Goal: Entertainment & Leisure: Browse casually

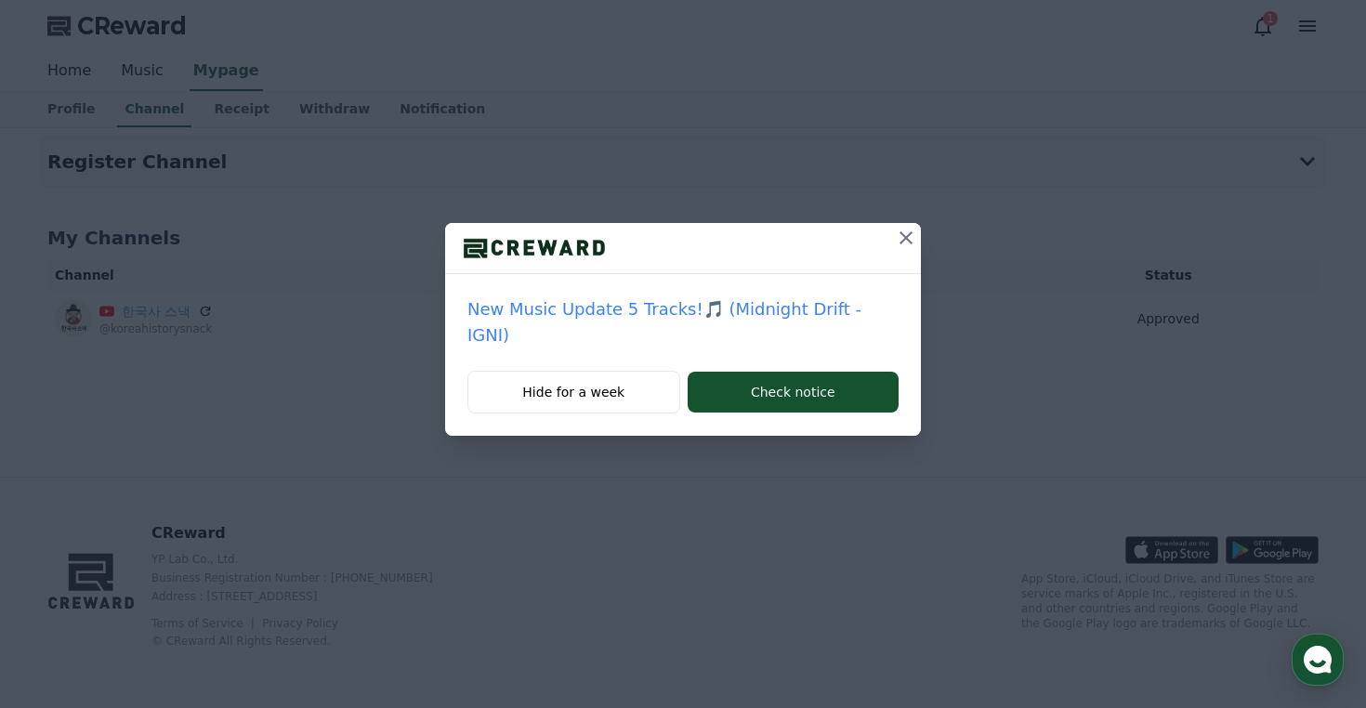
click at [899, 236] on icon at bounding box center [905, 237] width 13 height 13
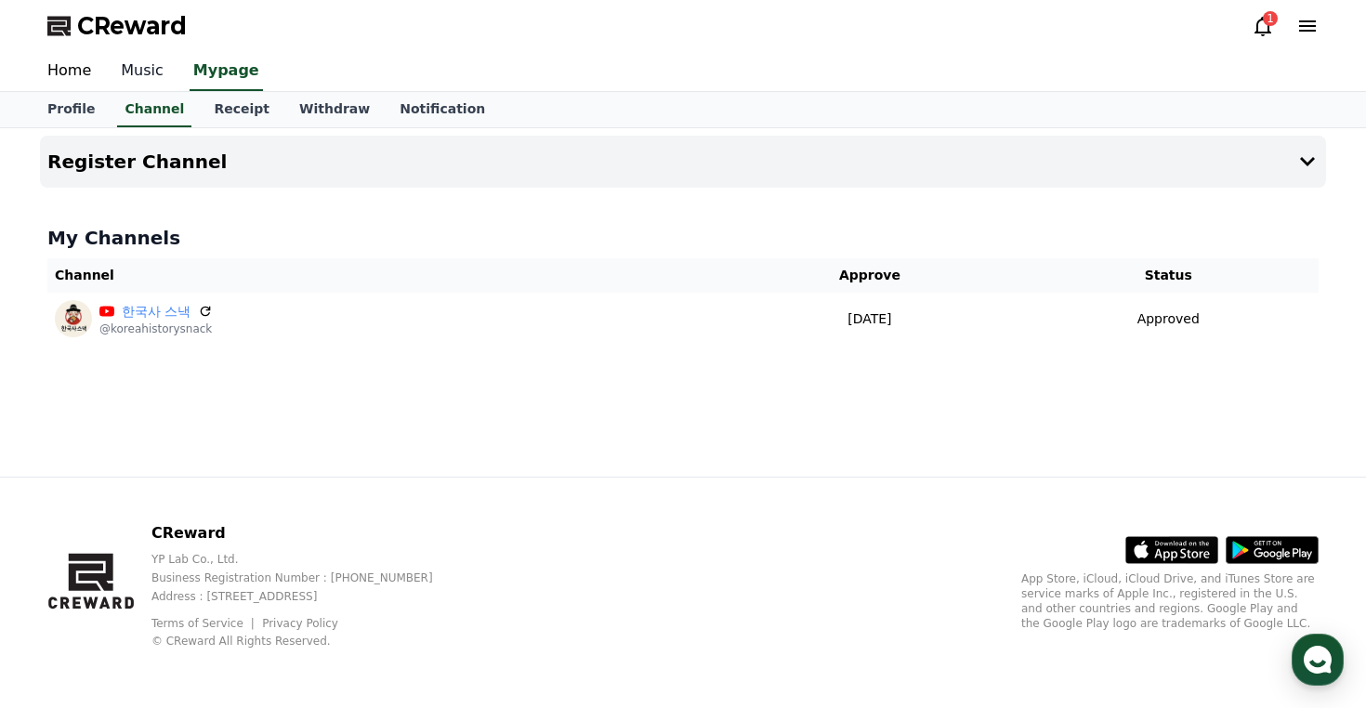
click at [140, 72] on link "Music" at bounding box center [142, 71] width 72 height 39
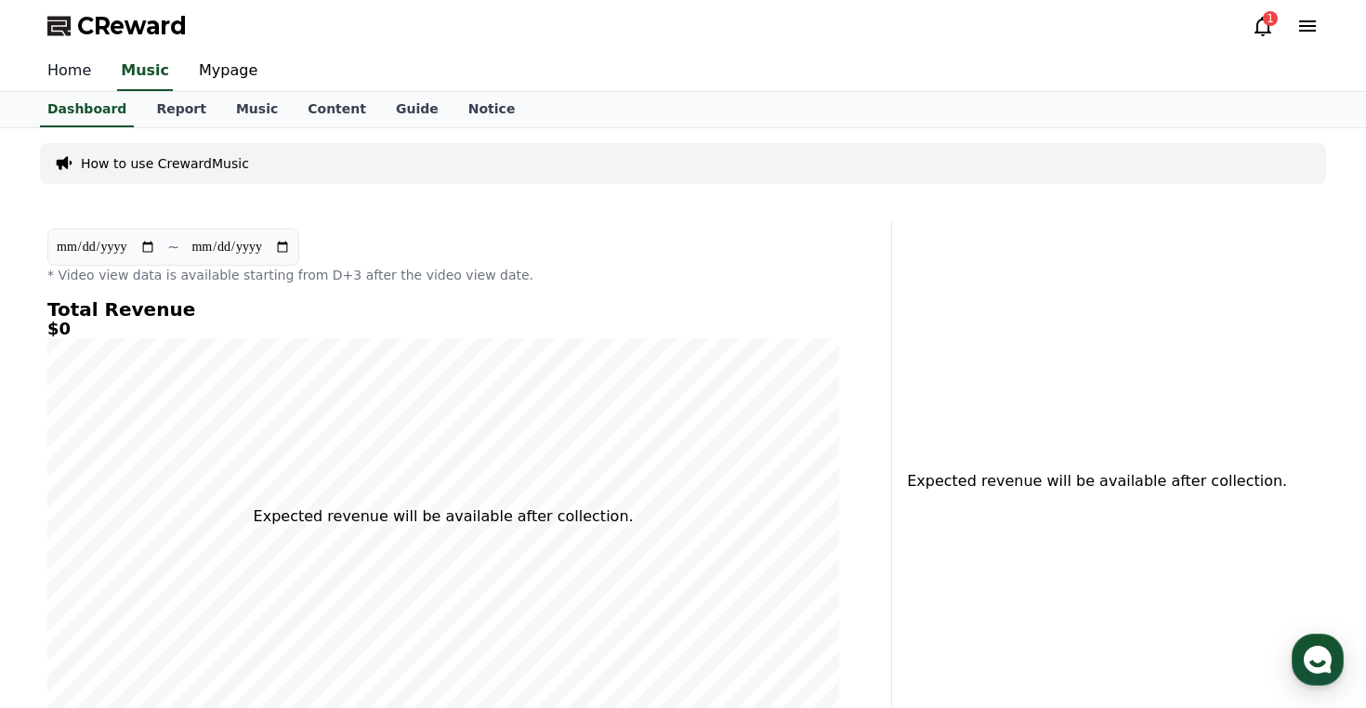
click at [80, 68] on link "Home" at bounding box center [69, 71] width 73 height 39
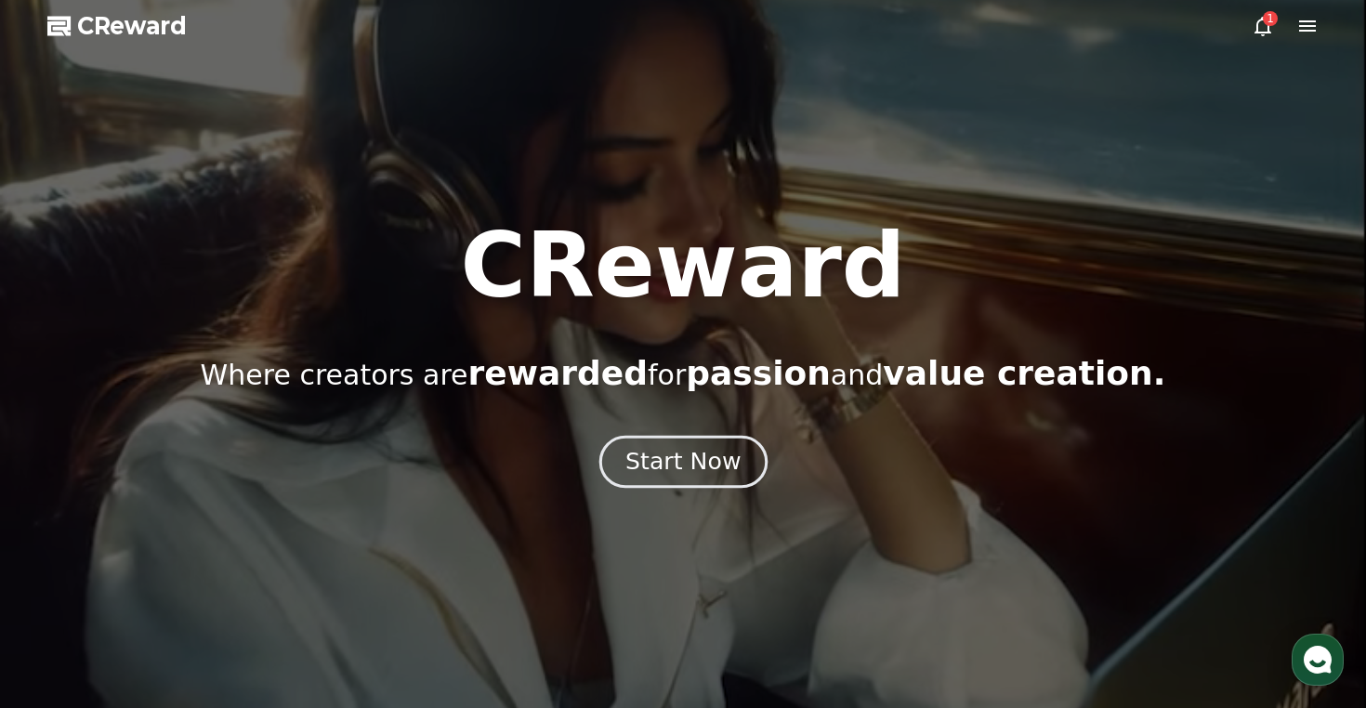
click at [714, 453] on div "Start Now" at bounding box center [682, 462] width 115 height 32
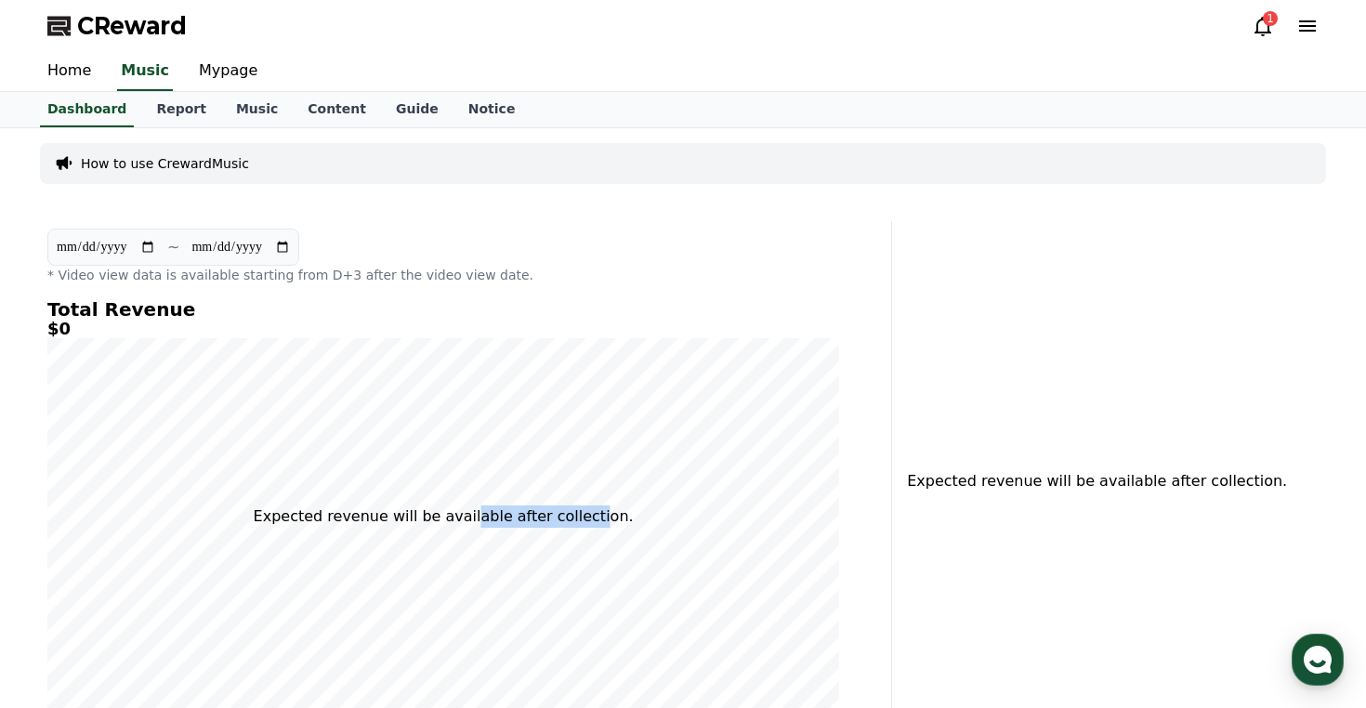
drag, startPoint x: 476, startPoint y: 506, endPoint x: 594, endPoint y: 513, distance: 118.2
click at [594, 513] on p "Expected revenue will be available after collection." at bounding box center [444, 516] width 380 height 22
click at [544, 525] on p "Expected revenue will be available after collection." at bounding box center [444, 516] width 380 height 22
drag, startPoint x: 314, startPoint y: 520, endPoint x: 609, endPoint y: 516, distance: 294.6
click at [610, 516] on p "Expected revenue will be available after collection." at bounding box center [444, 516] width 380 height 22
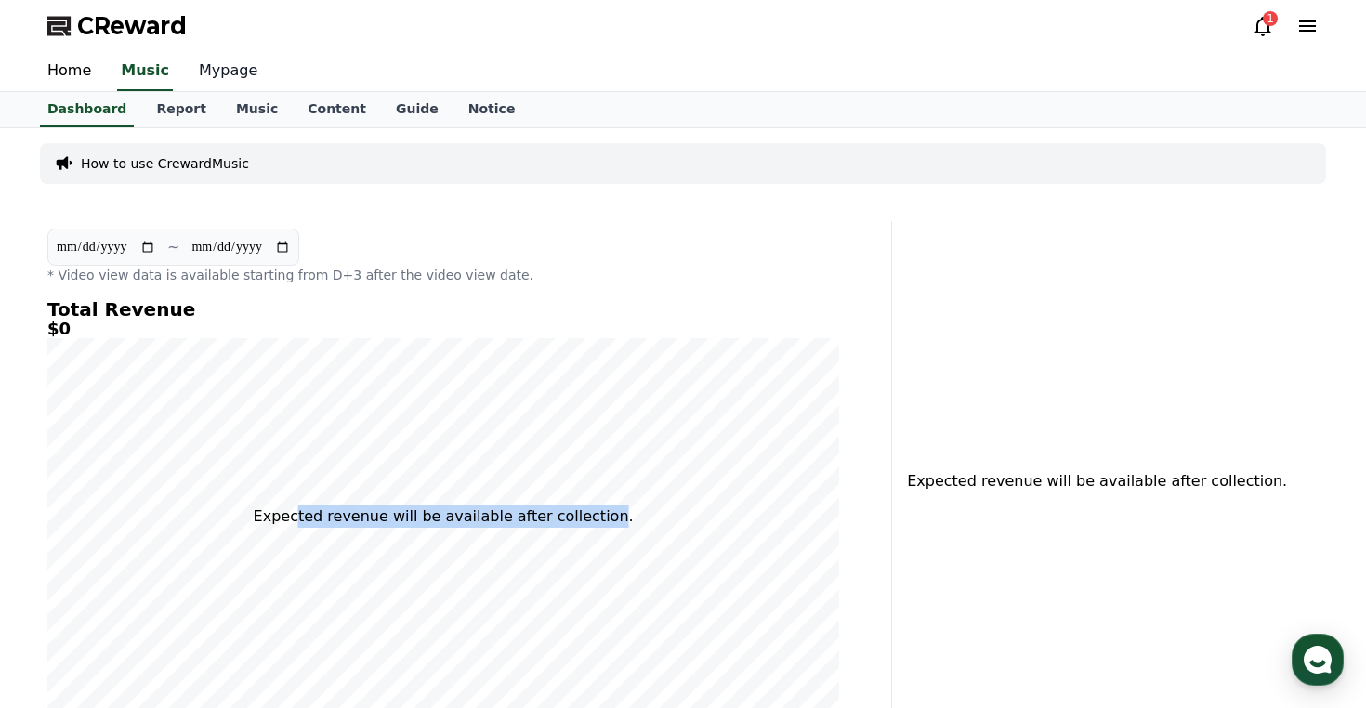
click at [217, 75] on link "Mypage" at bounding box center [228, 71] width 88 height 39
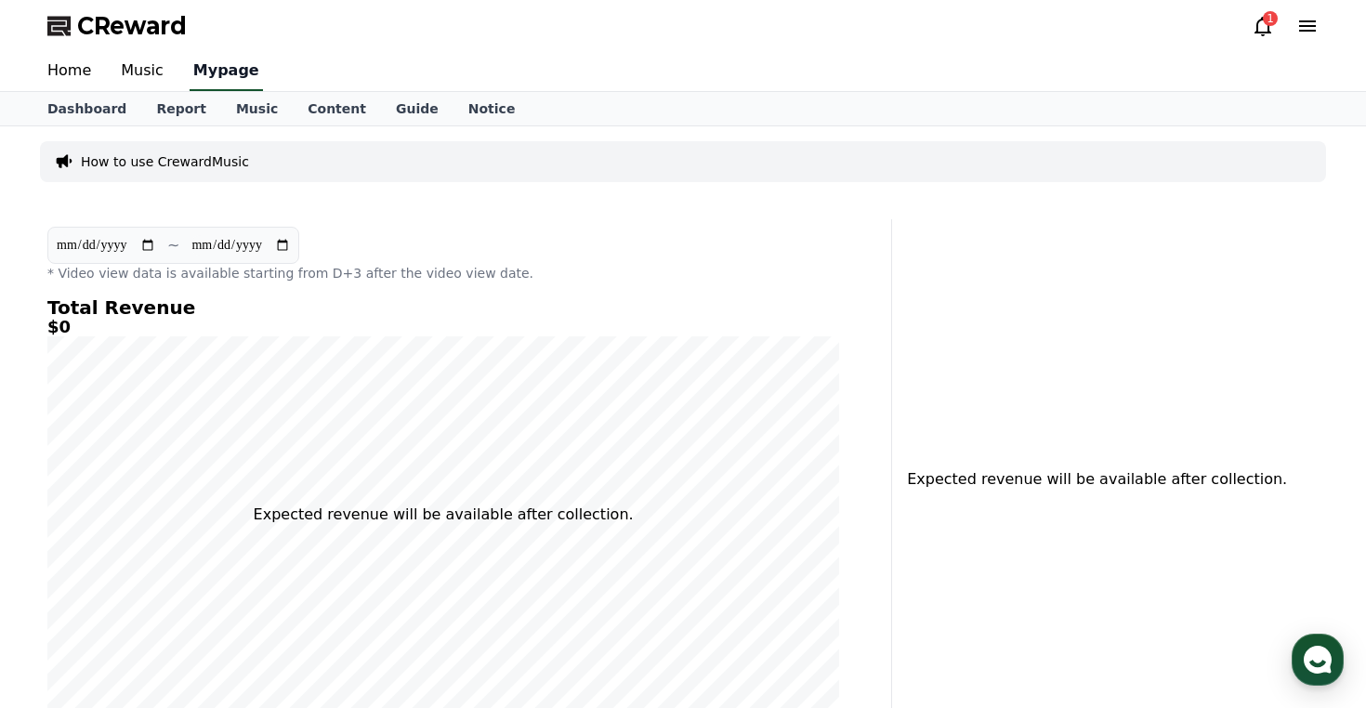
select select "**********"
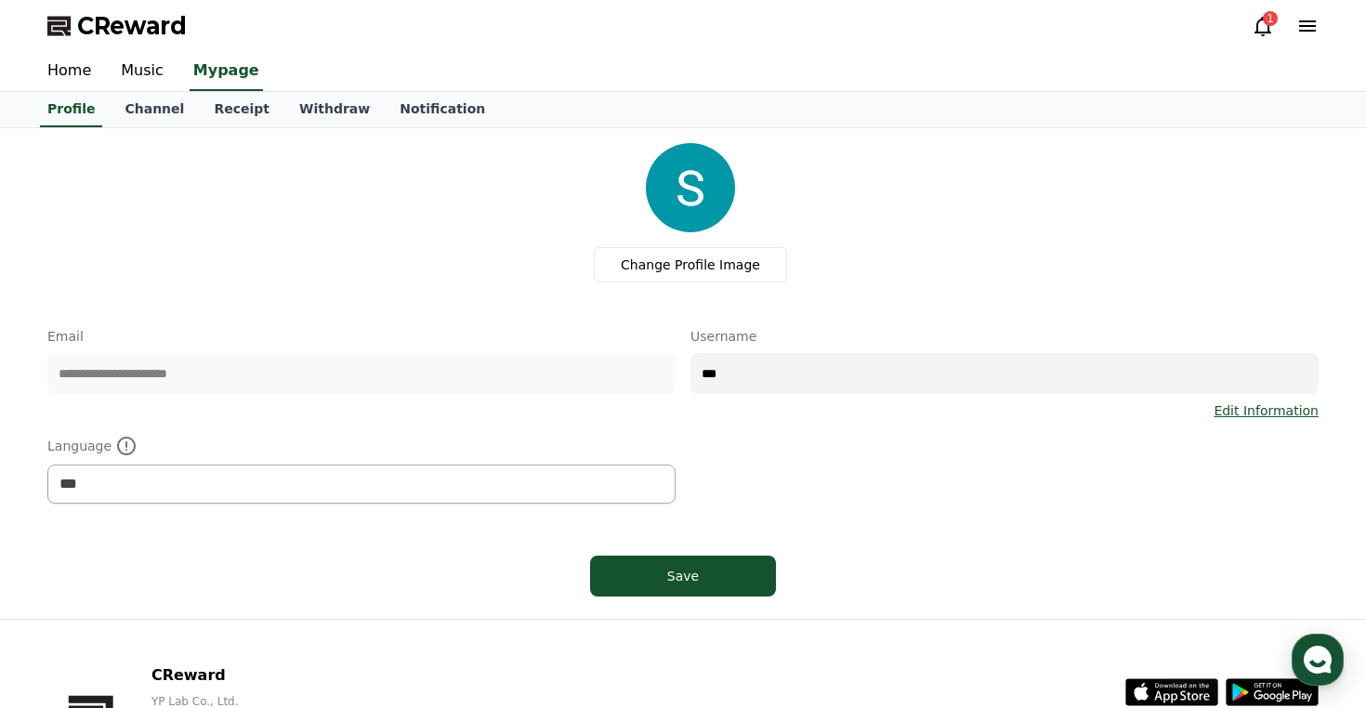
click at [1304, 30] on icon at bounding box center [1307, 25] width 17 height 11
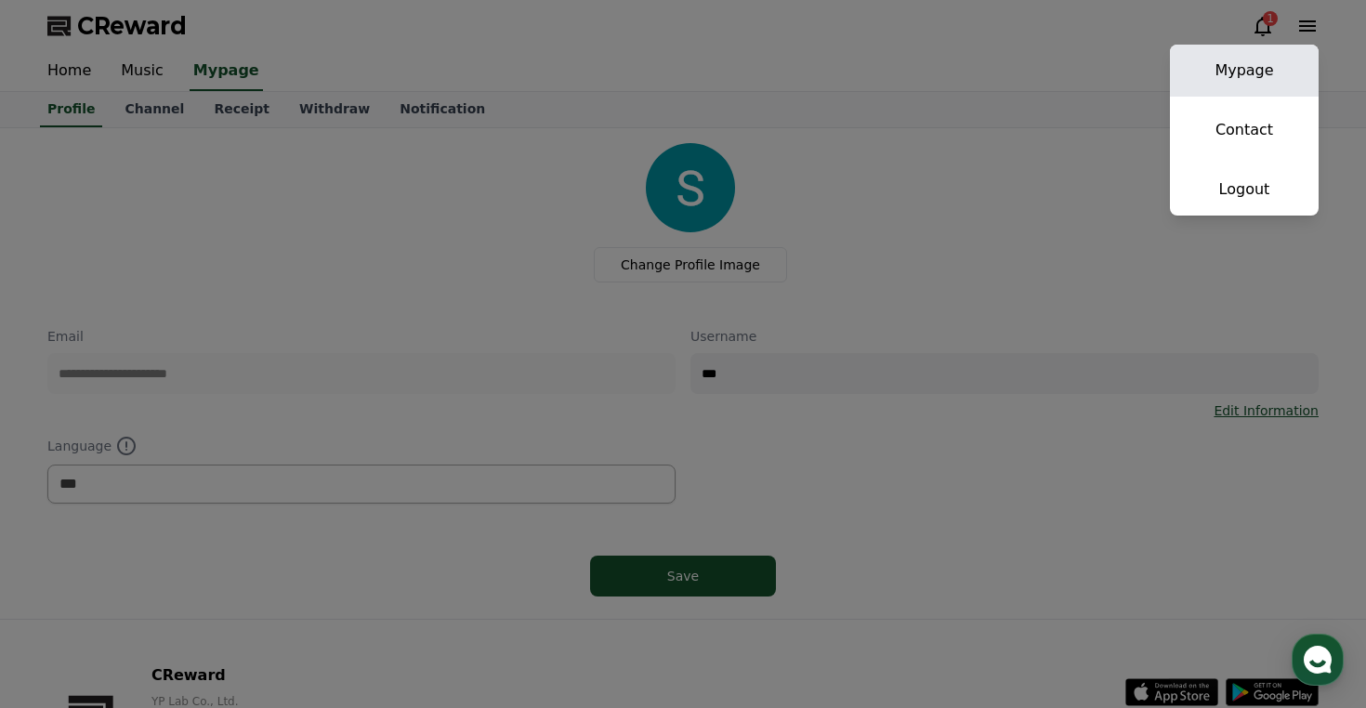
click at [1263, 62] on link "Mypage" at bounding box center [1244, 71] width 149 height 52
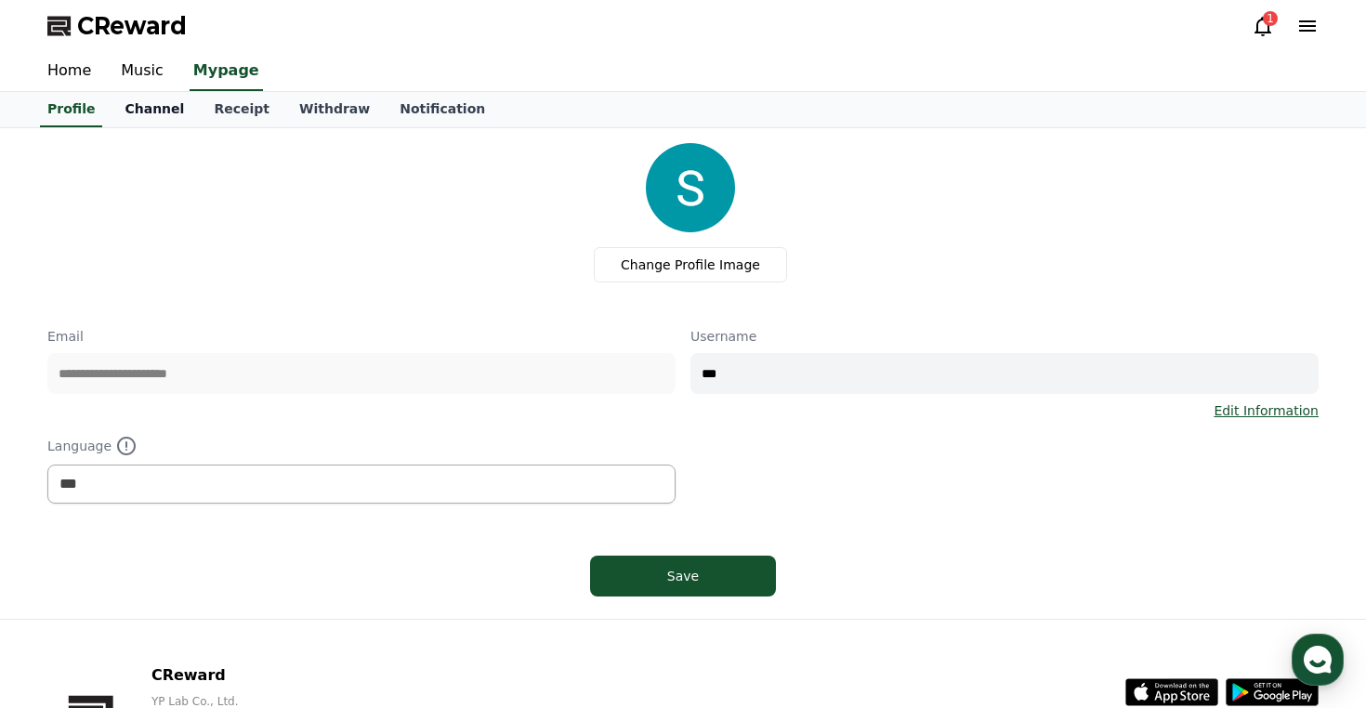
click at [139, 108] on link "Channel" at bounding box center [154, 109] width 89 height 35
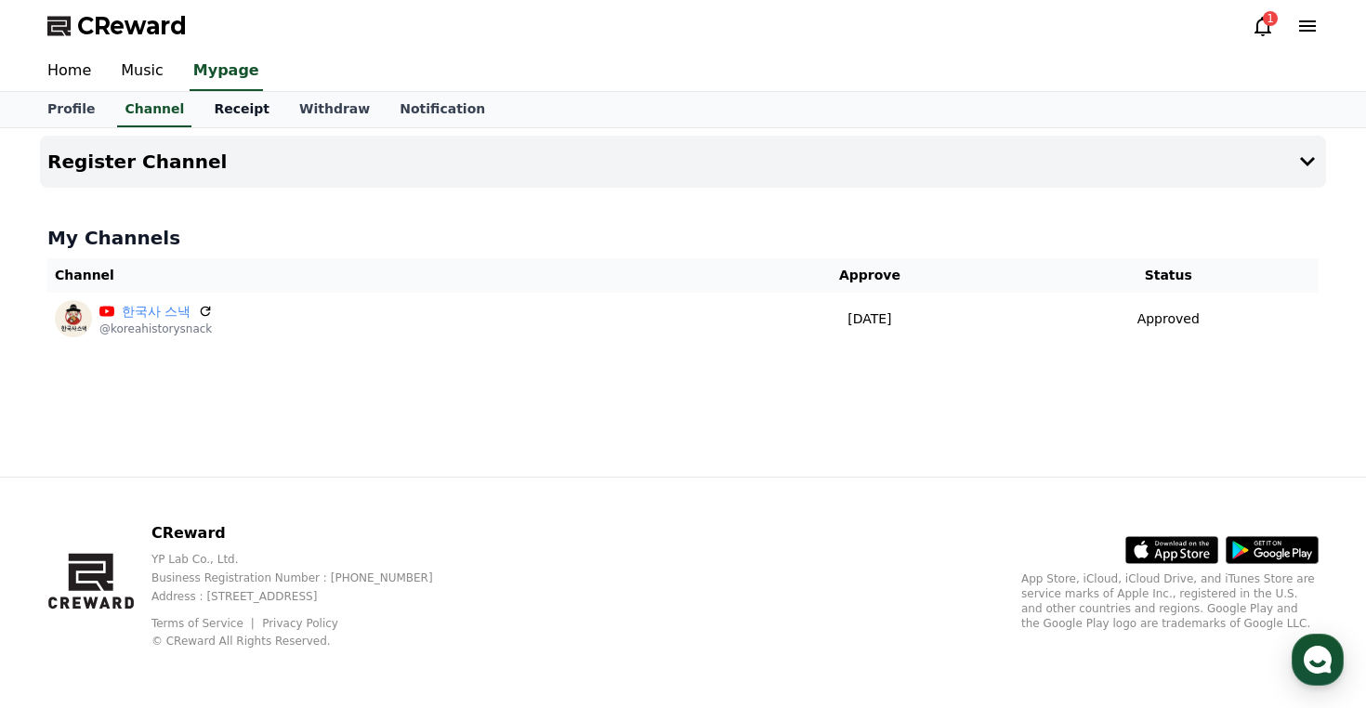
click at [212, 105] on link "Receipt" at bounding box center [241, 109] width 85 height 35
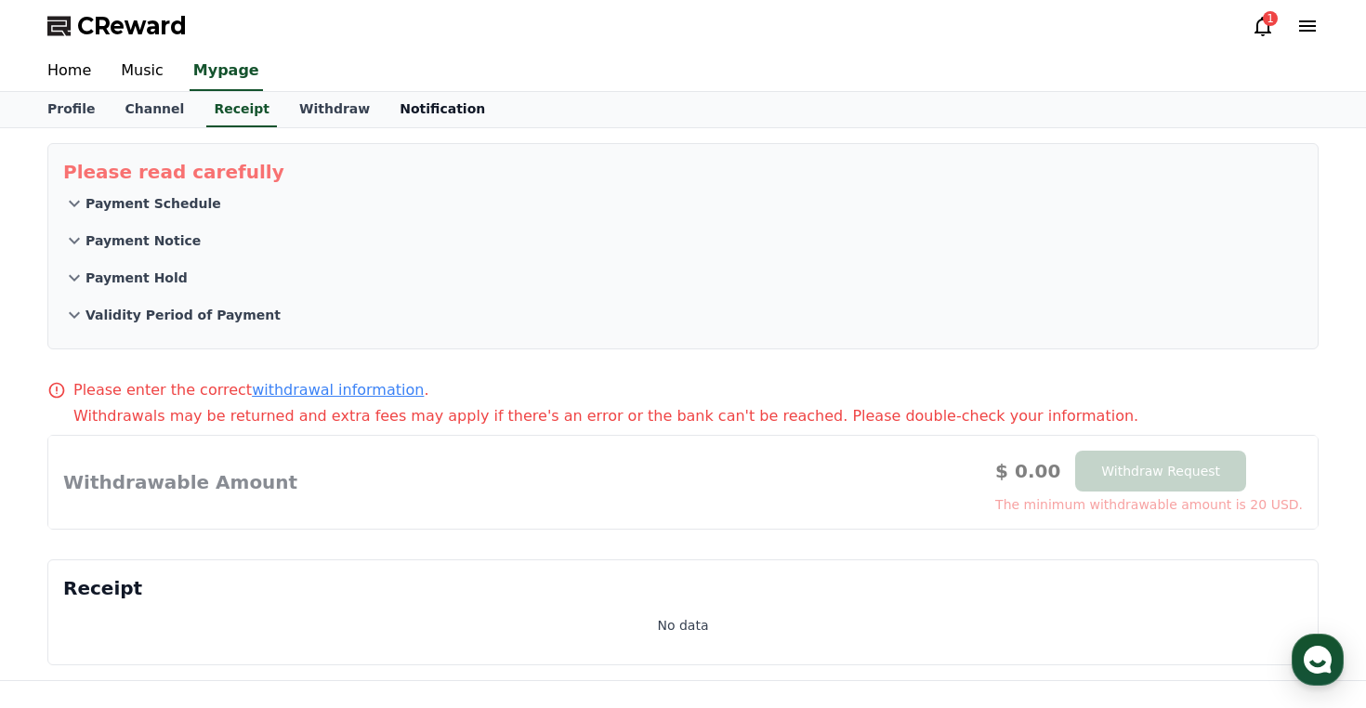
click at [409, 118] on link "Notification" at bounding box center [442, 109] width 115 height 35
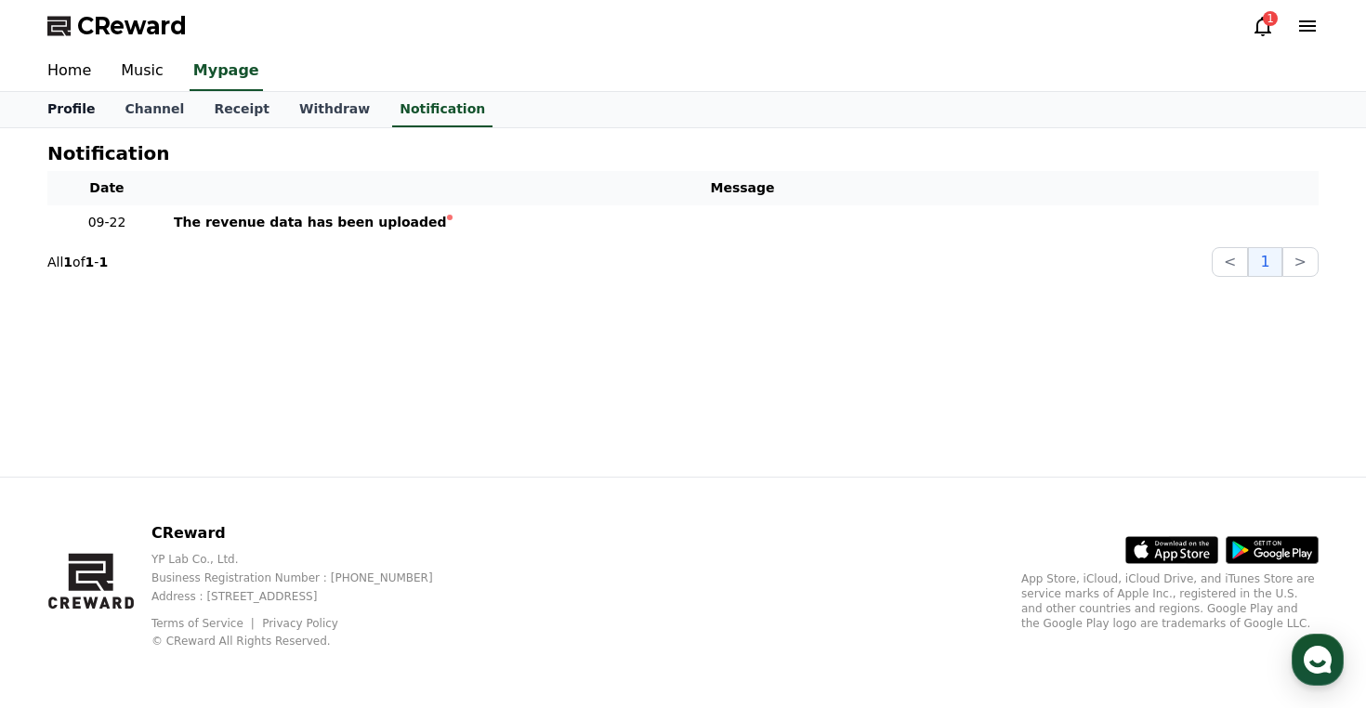
click at [66, 116] on link "Profile" at bounding box center [71, 109] width 77 height 35
select select "**********"
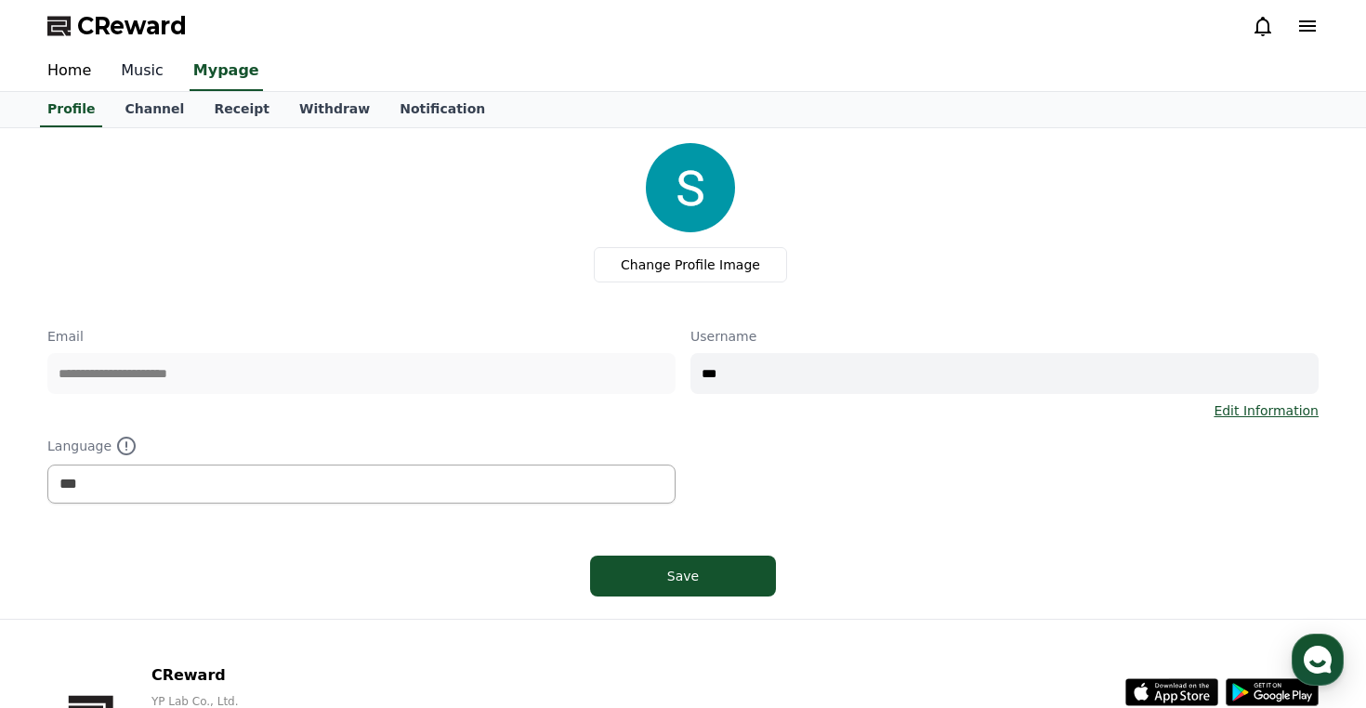
click at [142, 73] on link "Music" at bounding box center [142, 71] width 72 height 39
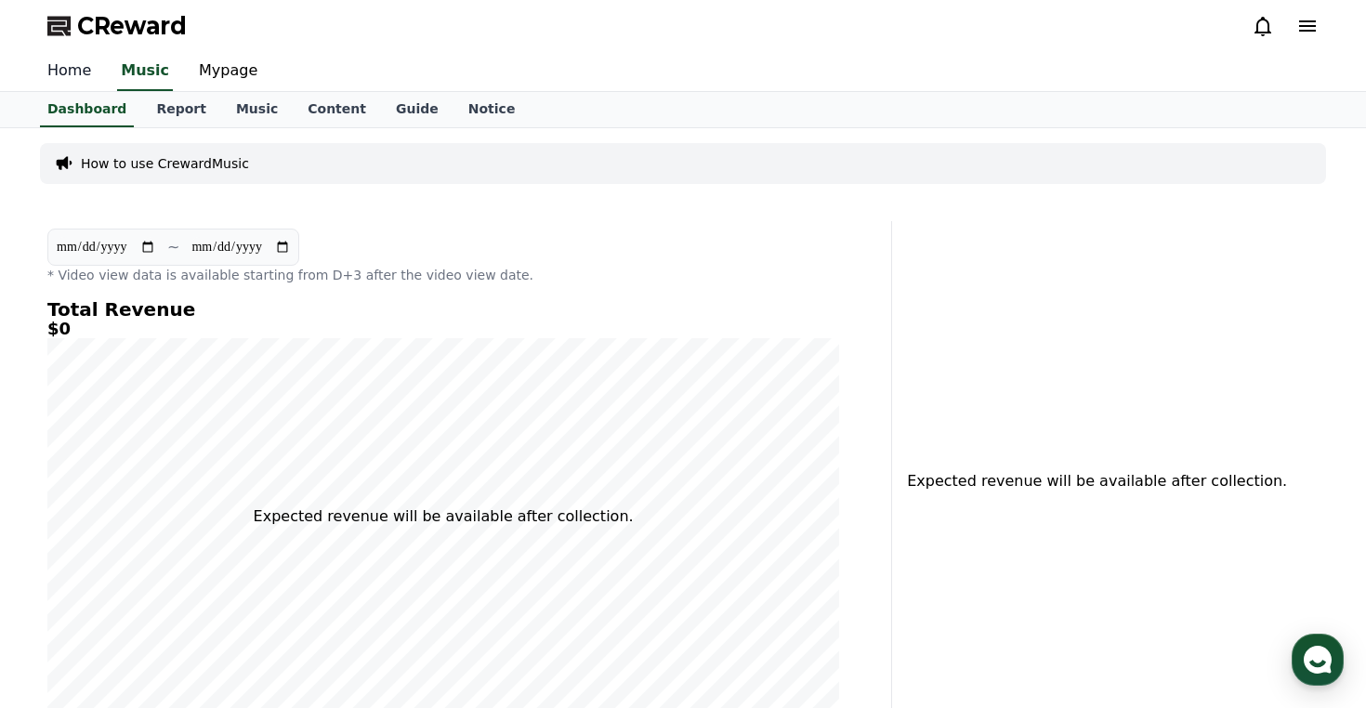
click at [76, 70] on link "Home" at bounding box center [69, 71] width 73 height 39
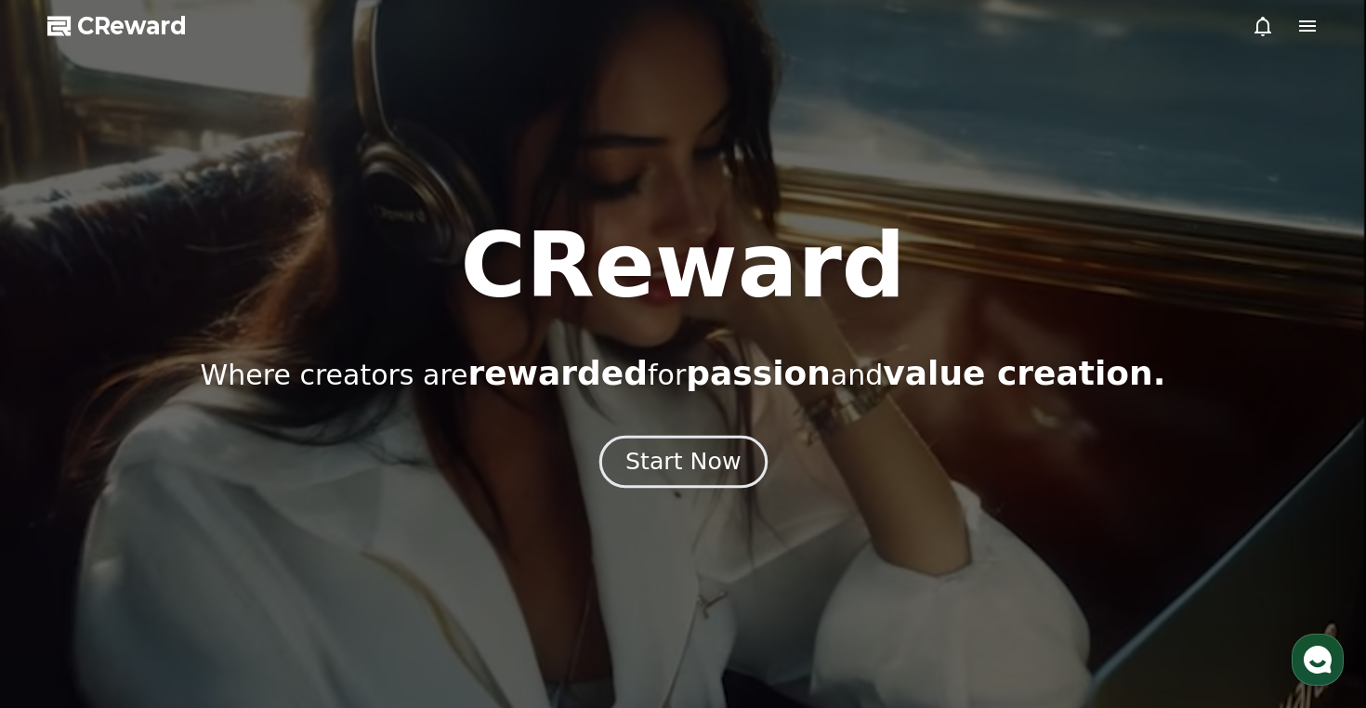
click at [677, 465] on div "Start Now" at bounding box center [682, 462] width 115 height 32
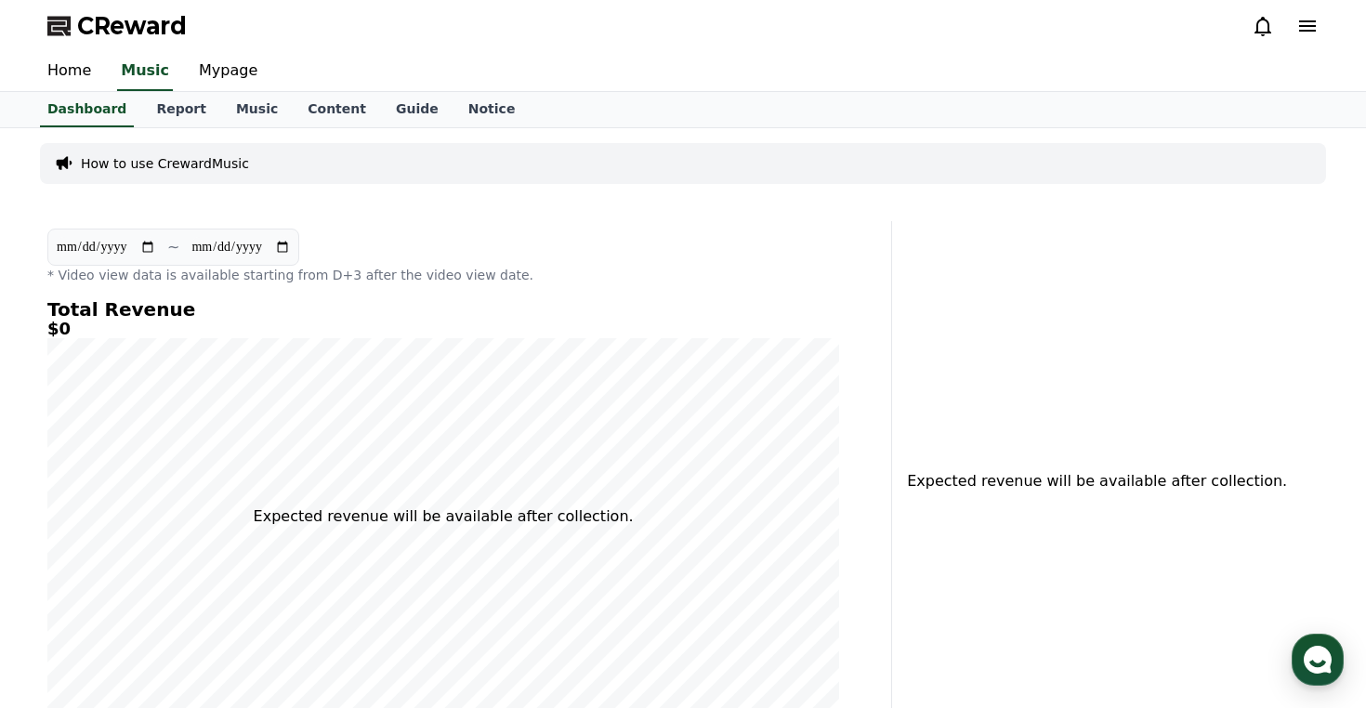
click at [207, 154] on p "How to use CrewardMusic" at bounding box center [165, 163] width 168 height 19
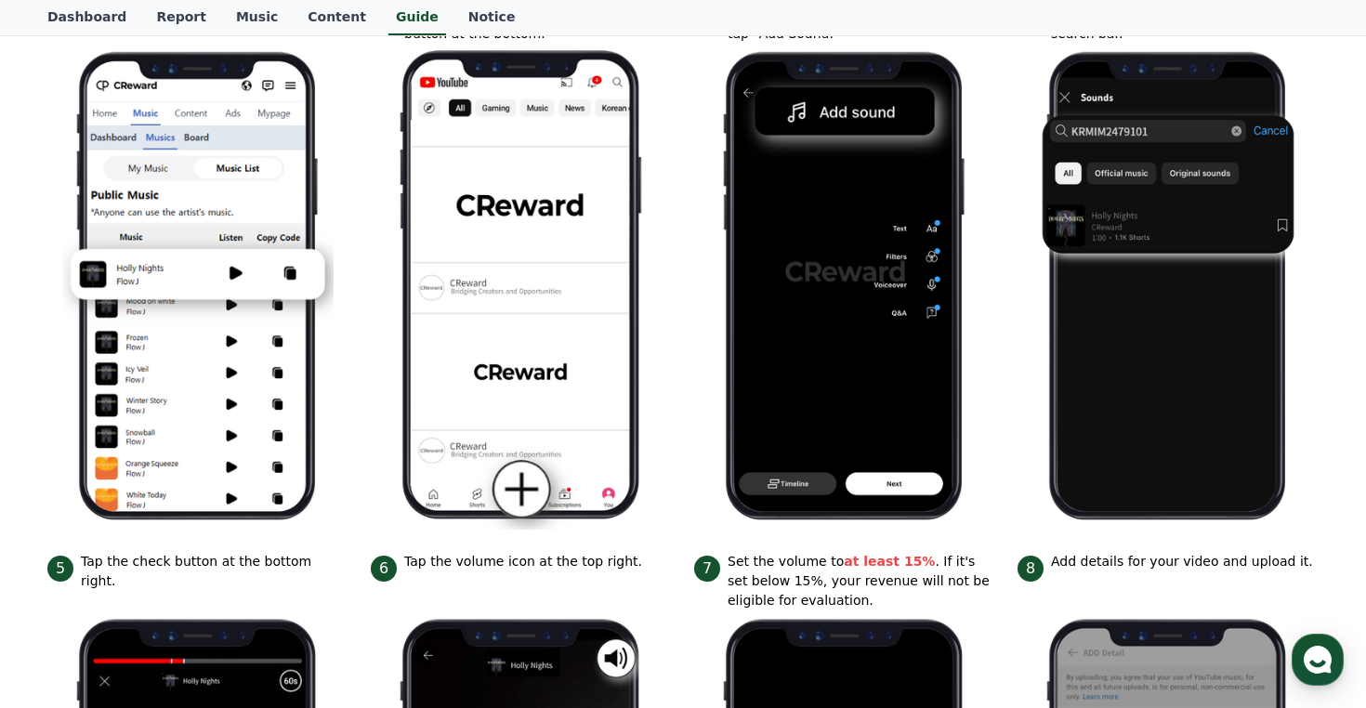
scroll to position [354, 0]
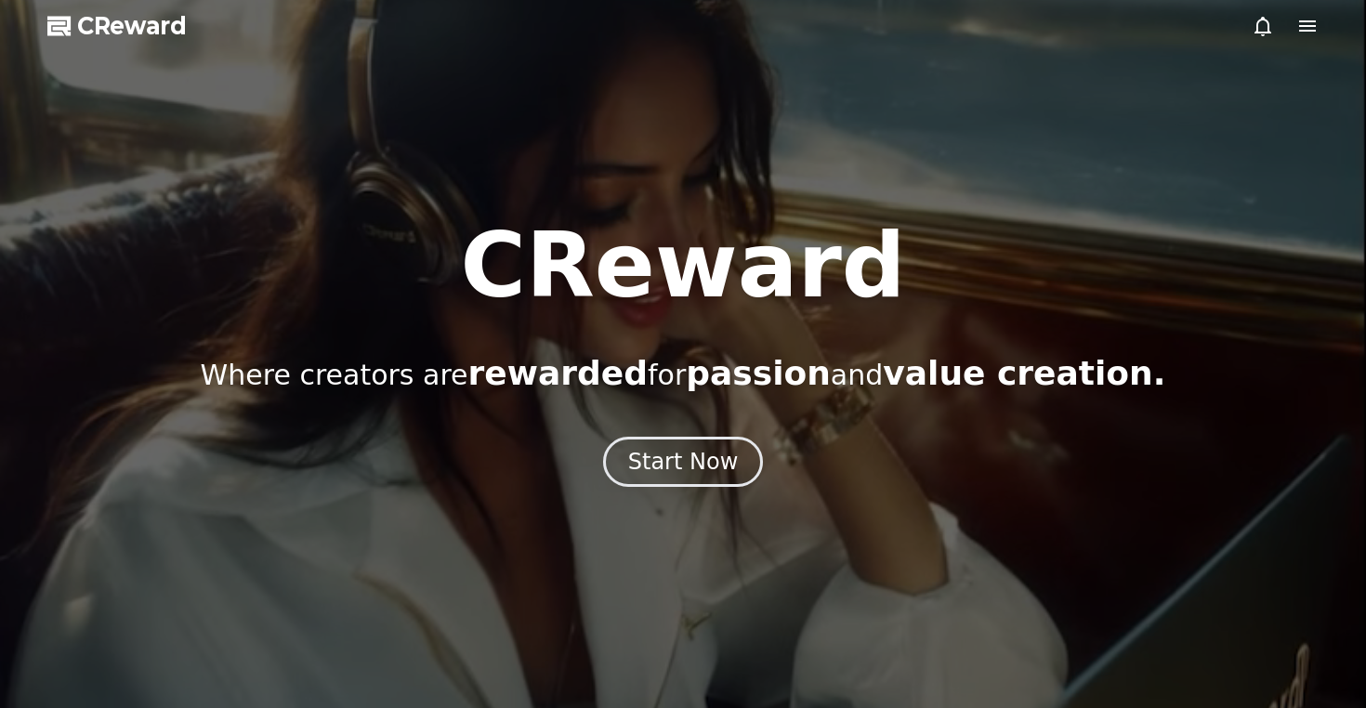
click at [124, 34] on span "CReward" at bounding box center [132, 26] width 110 height 30
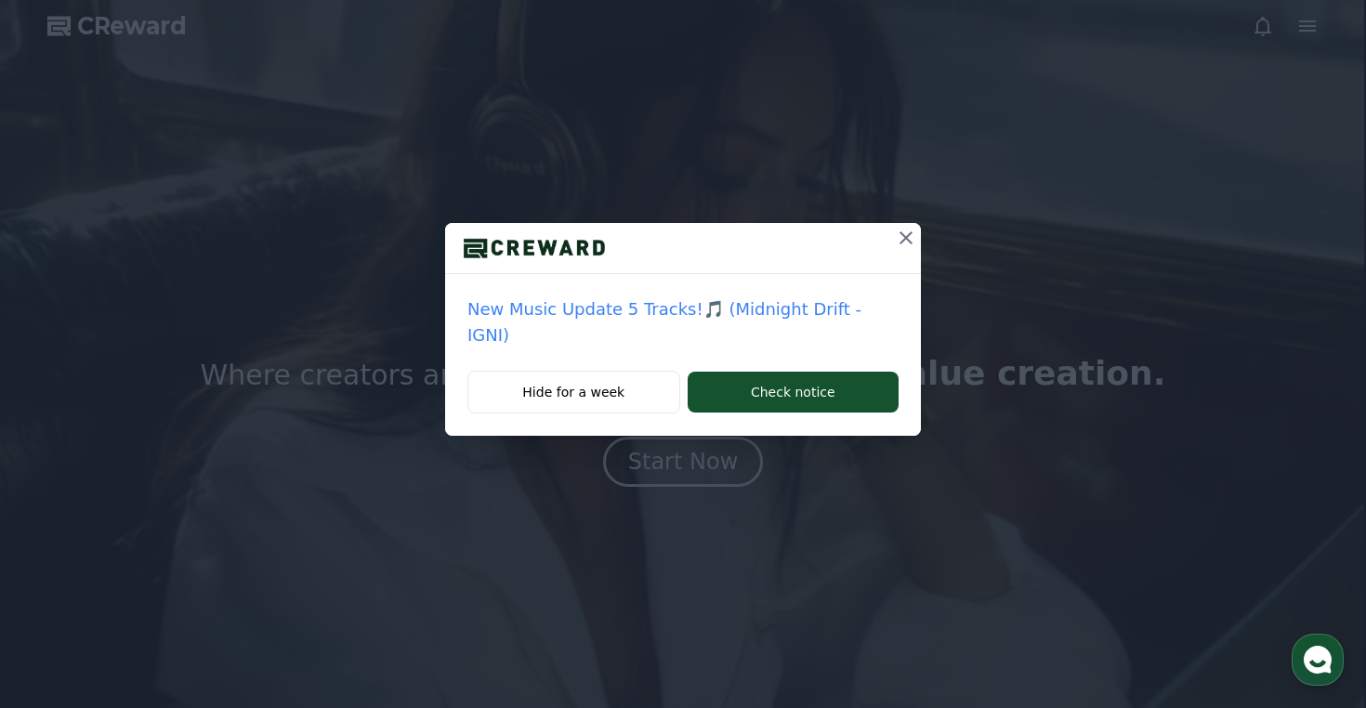
click at [895, 231] on icon at bounding box center [906, 238] width 22 height 22
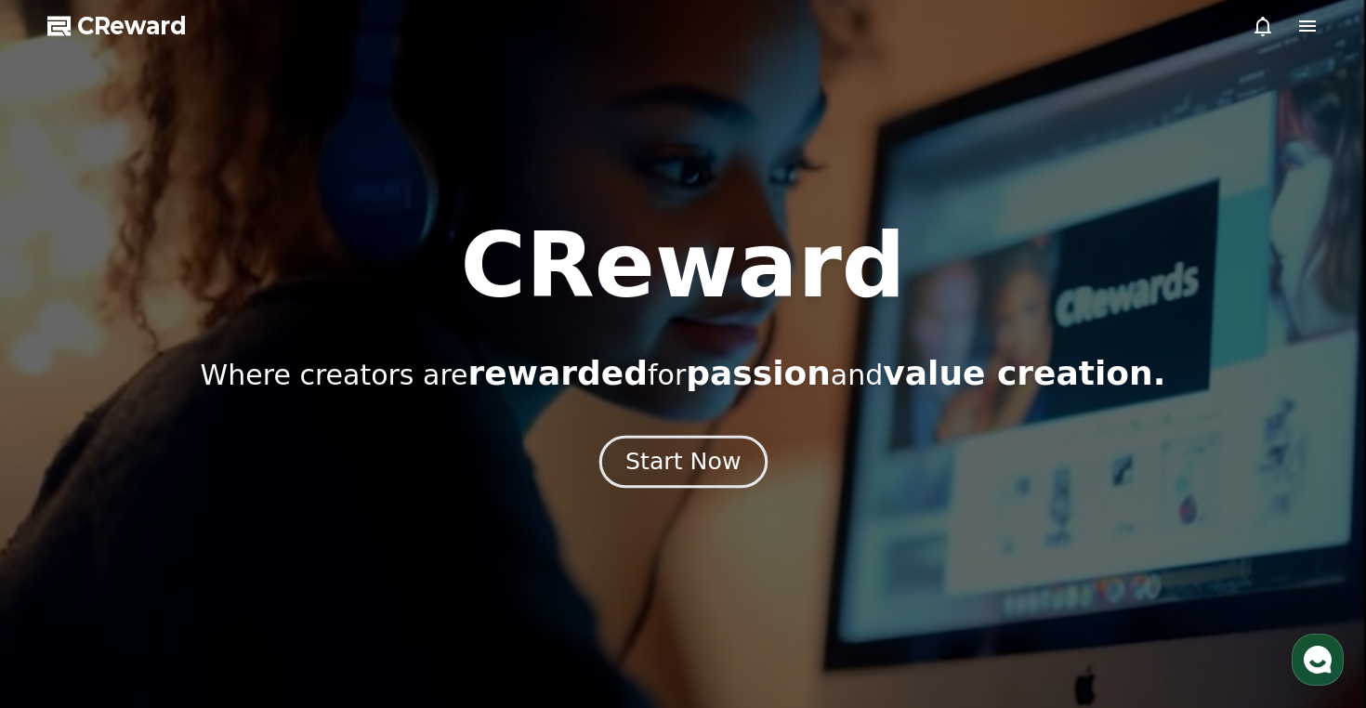
click at [666, 466] on div "Start Now" at bounding box center [682, 462] width 115 height 32
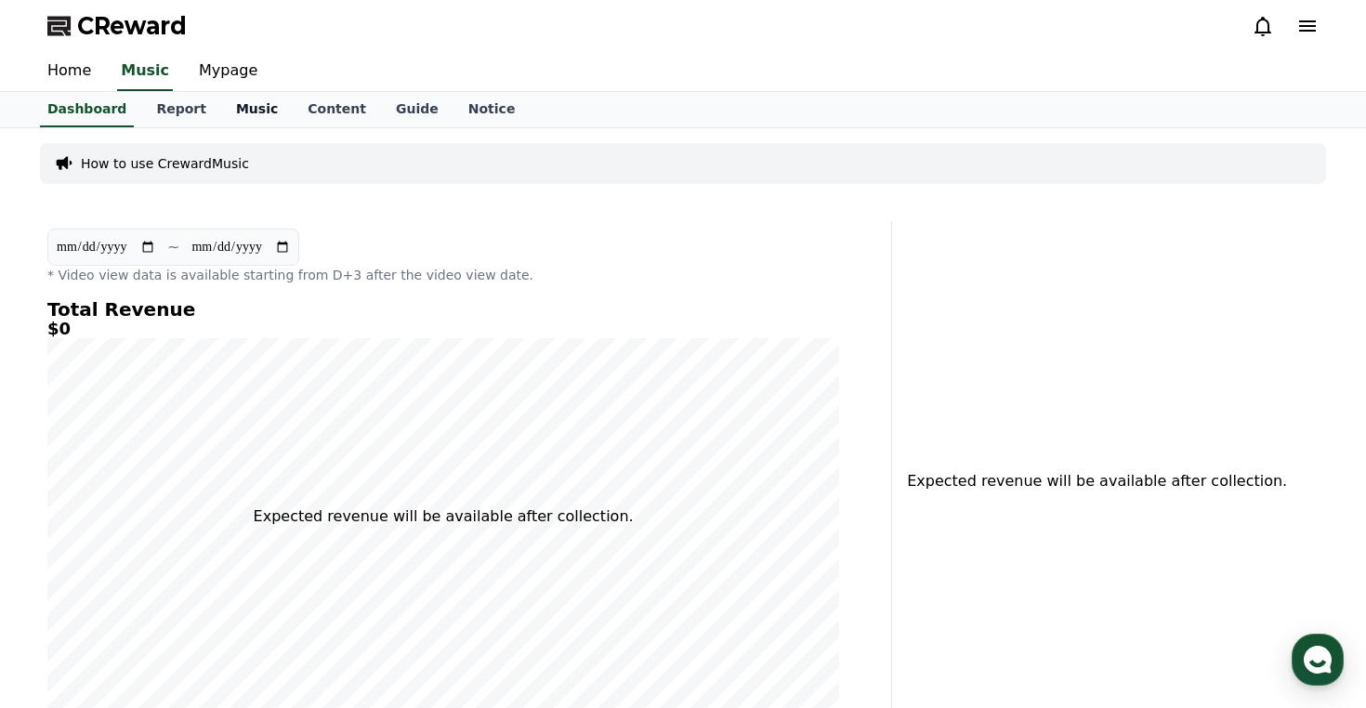
click at [246, 110] on link "Music" at bounding box center [257, 109] width 72 height 35
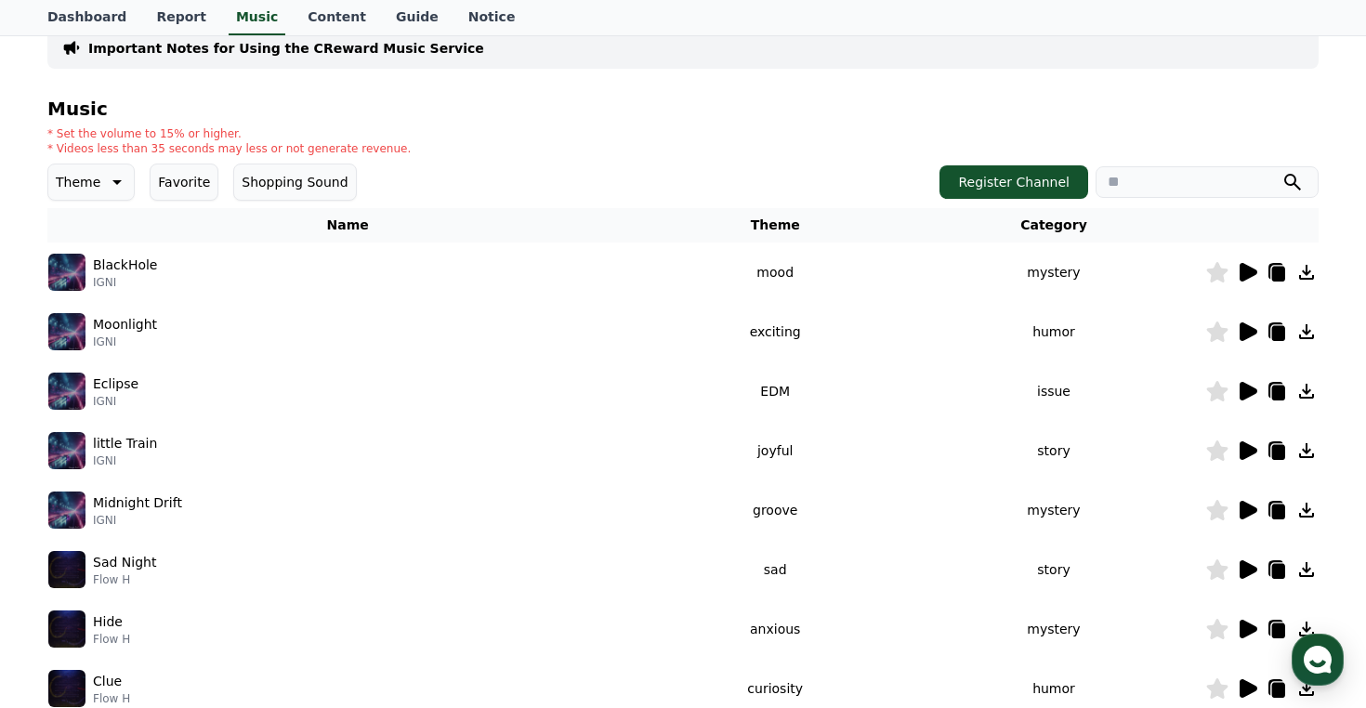
scroll to position [216, 0]
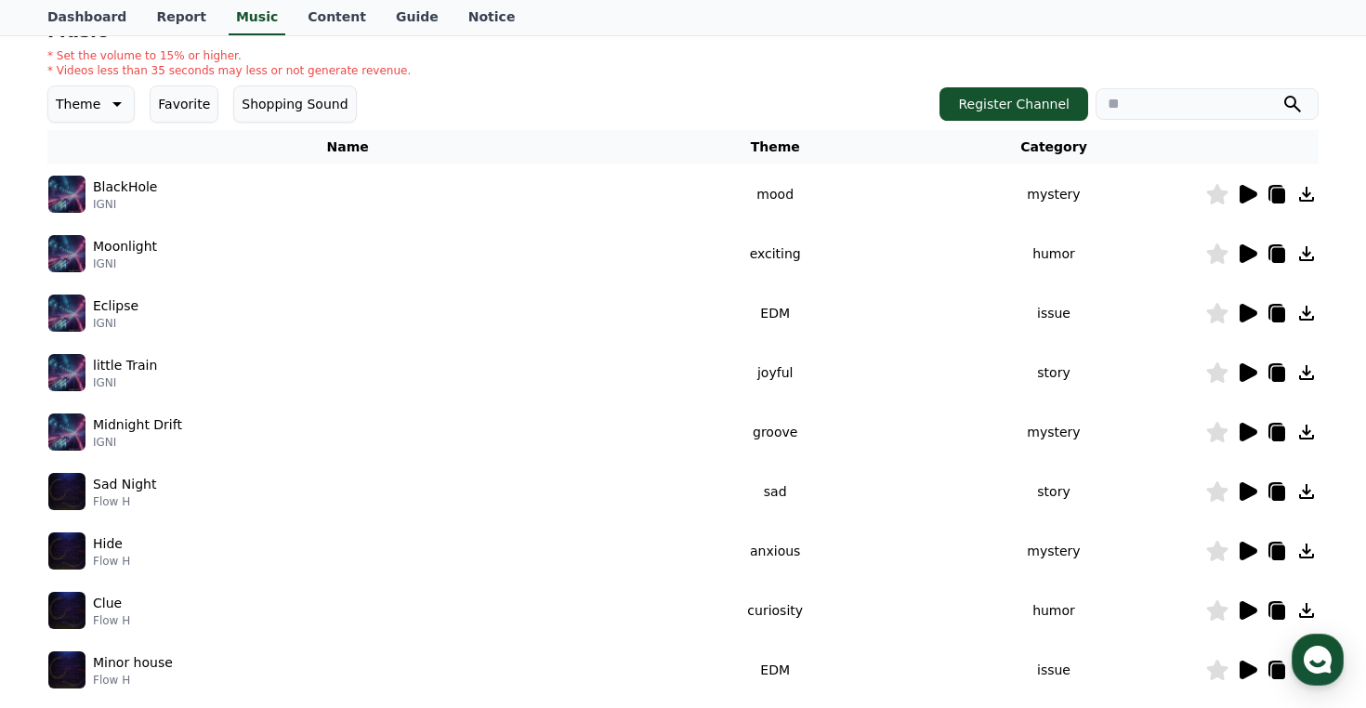
click at [1244, 198] on icon at bounding box center [1249, 194] width 18 height 19
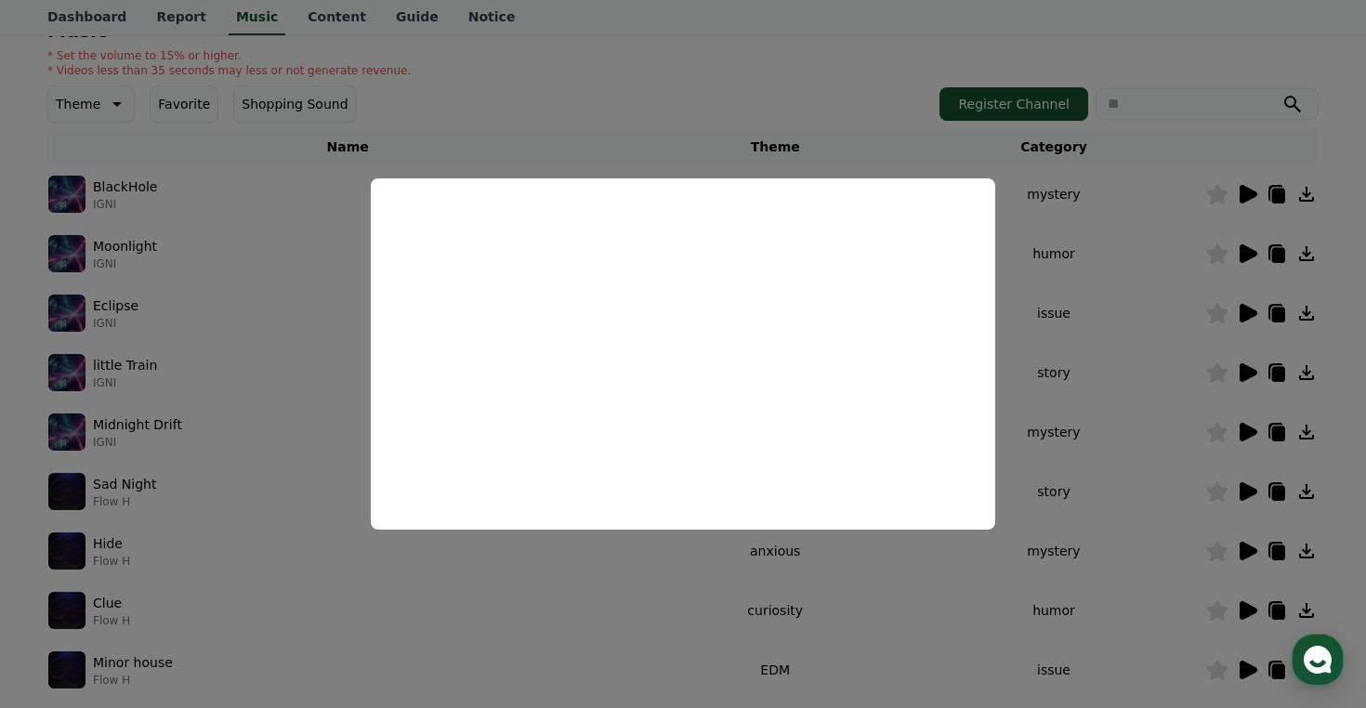
click at [705, 102] on button "close modal" at bounding box center [683, 354] width 1366 height 708
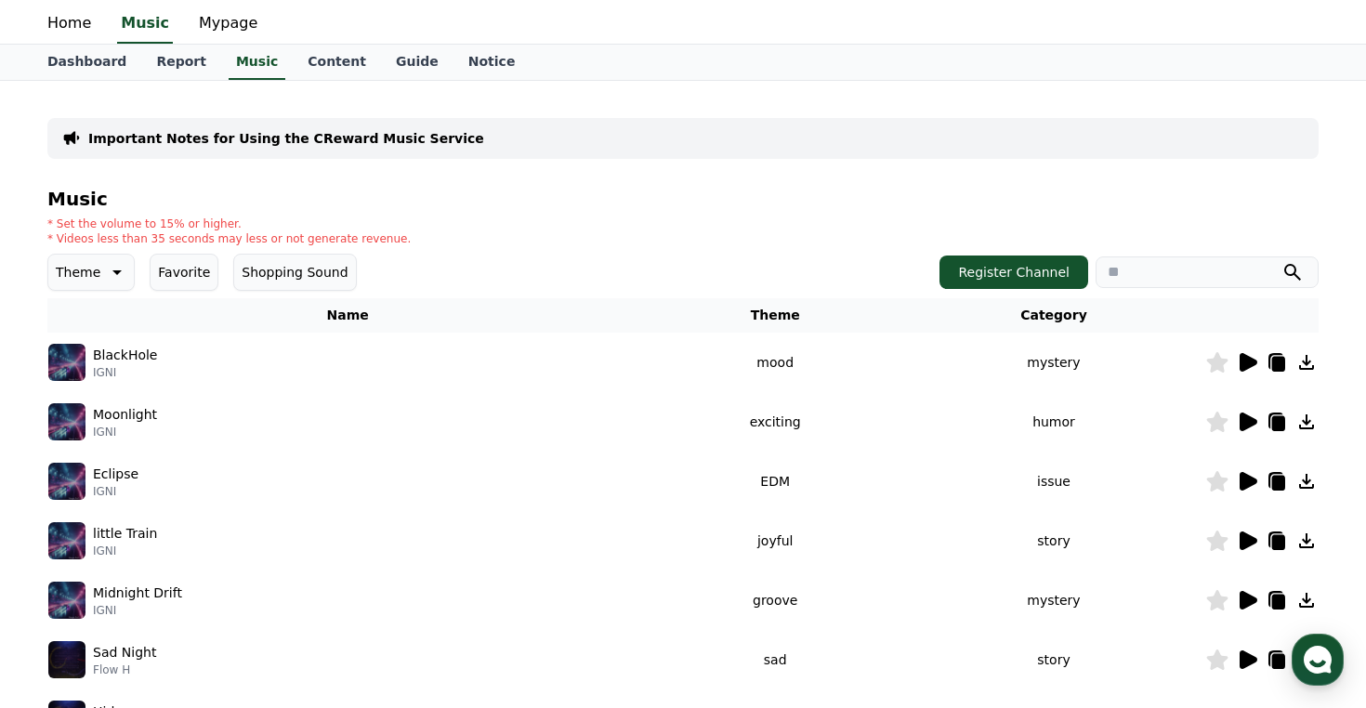
scroll to position [0, 0]
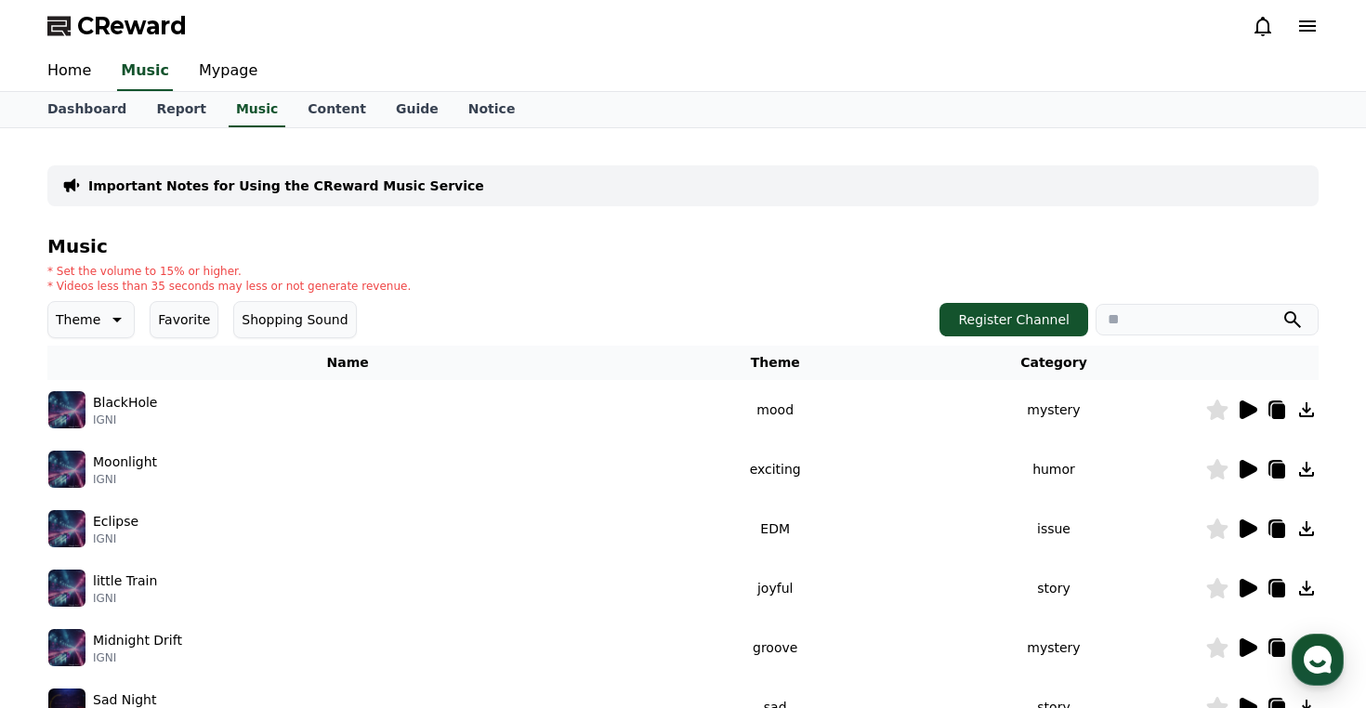
click at [1134, 320] on input "search" at bounding box center [1207, 320] width 223 height 32
click at [1120, 317] on input "search" at bounding box center [1207, 320] width 223 height 32
type input "*"
click at [1281, 309] on button "submit" at bounding box center [1292, 320] width 22 height 22
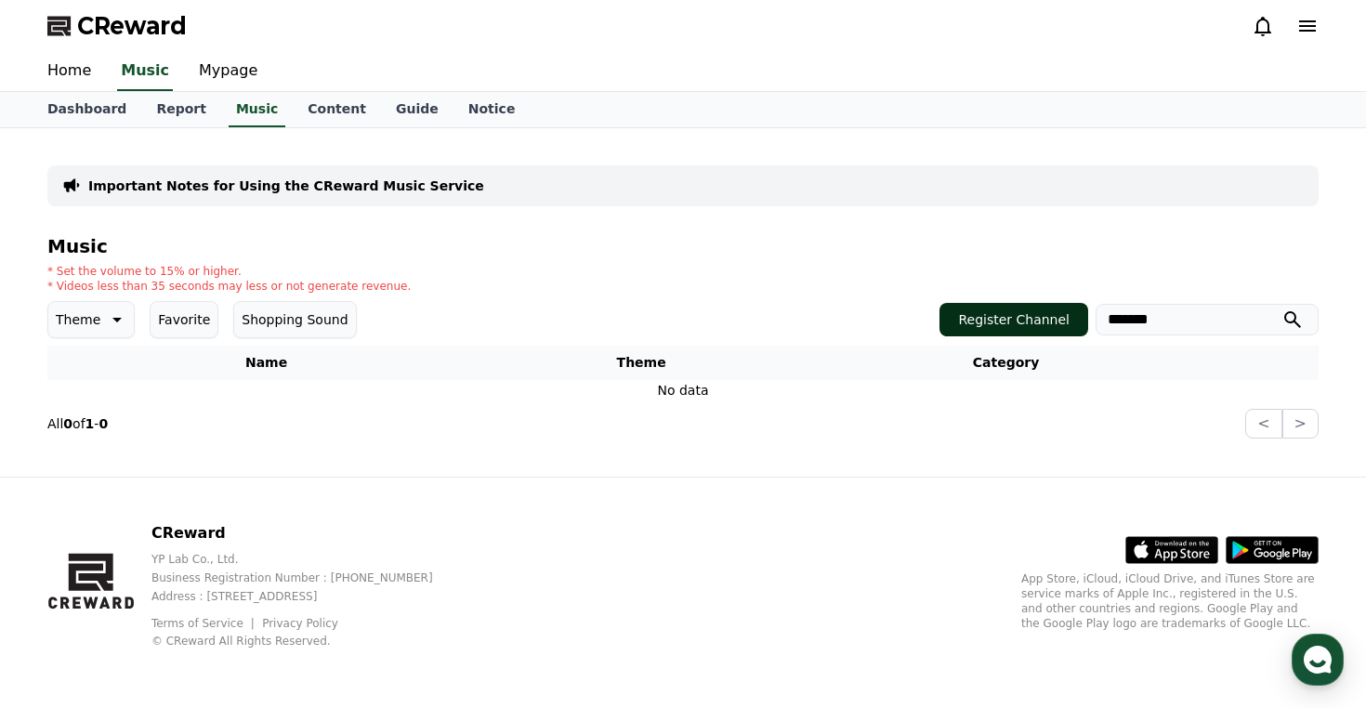
drag, startPoint x: 1165, startPoint y: 329, endPoint x: 1014, endPoint y: 324, distance: 151.5
click at [1014, 324] on div "Register Channel *******" at bounding box center [1128, 319] width 379 height 33
type input "**********"
click at [1281, 309] on button "submit" at bounding box center [1292, 320] width 22 height 22
drag, startPoint x: 1215, startPoint y: 327, endPoint x: 984, endPoint y: 325, distance: 231.4
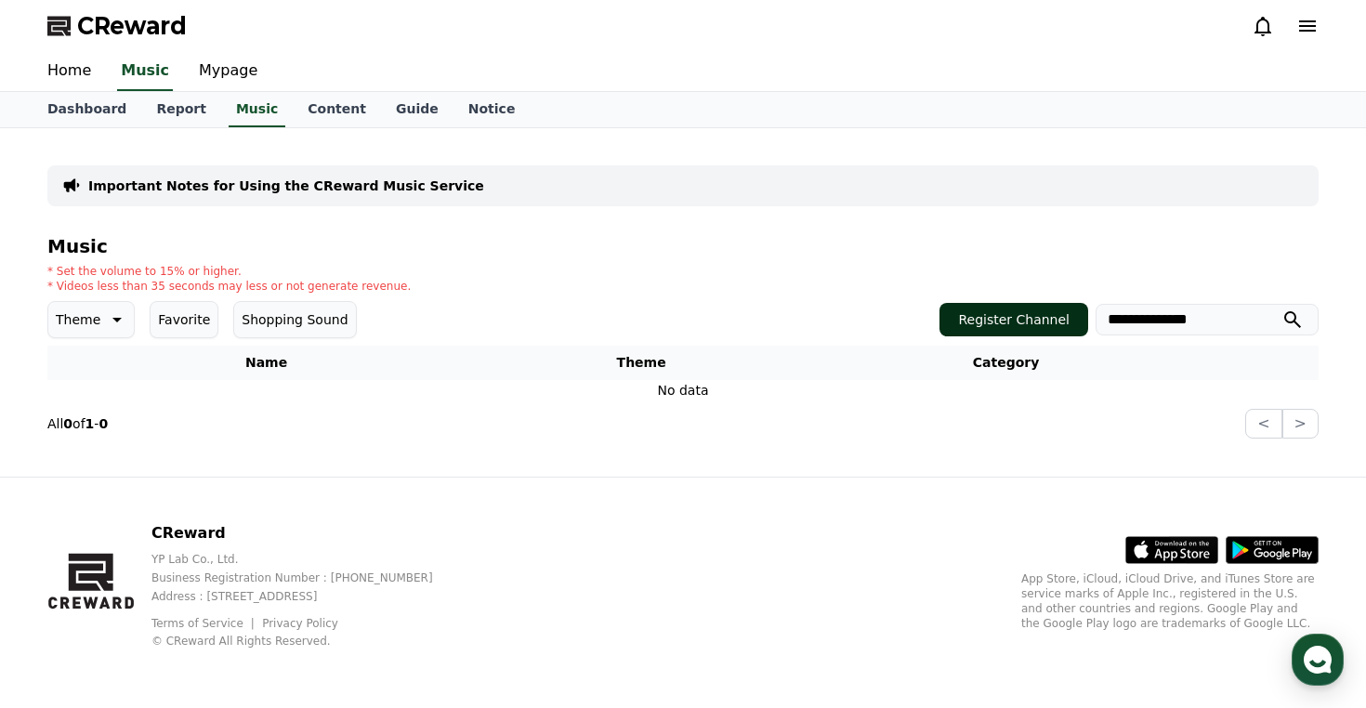
click at [985, 326] on div "**********" at bounding box center [1128, 319] width 379 height 33
click at [642, 519] on div "CReward YP Lab Co., Ltd. Business Registration Number : 655-81-03655 Address : …" at bounding box center [683, 593] width 1301 height 230
click at [108, 329] on icon at bounding box center [115, 320] width 22 height 22
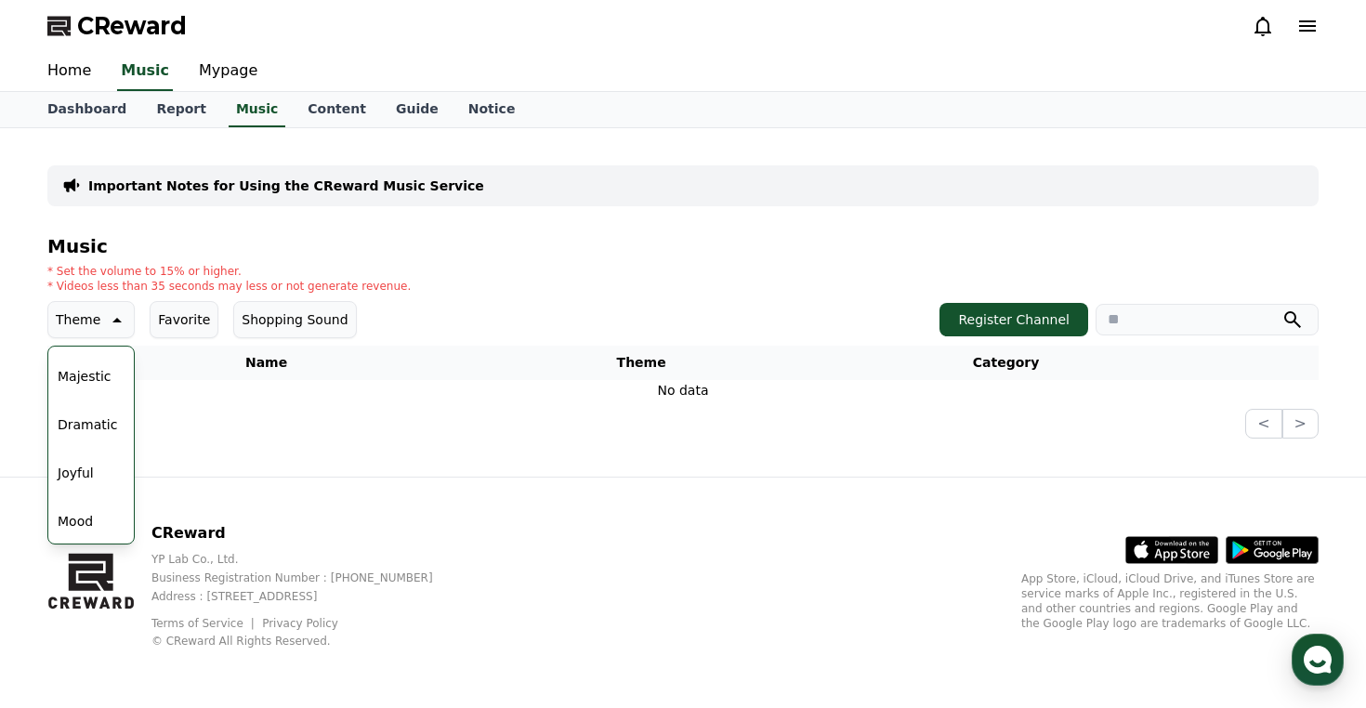
scroll to position [387, 0]
click at [80, 417] on button "Dramatic" at bounding box center [87, 417] width 74 height 41
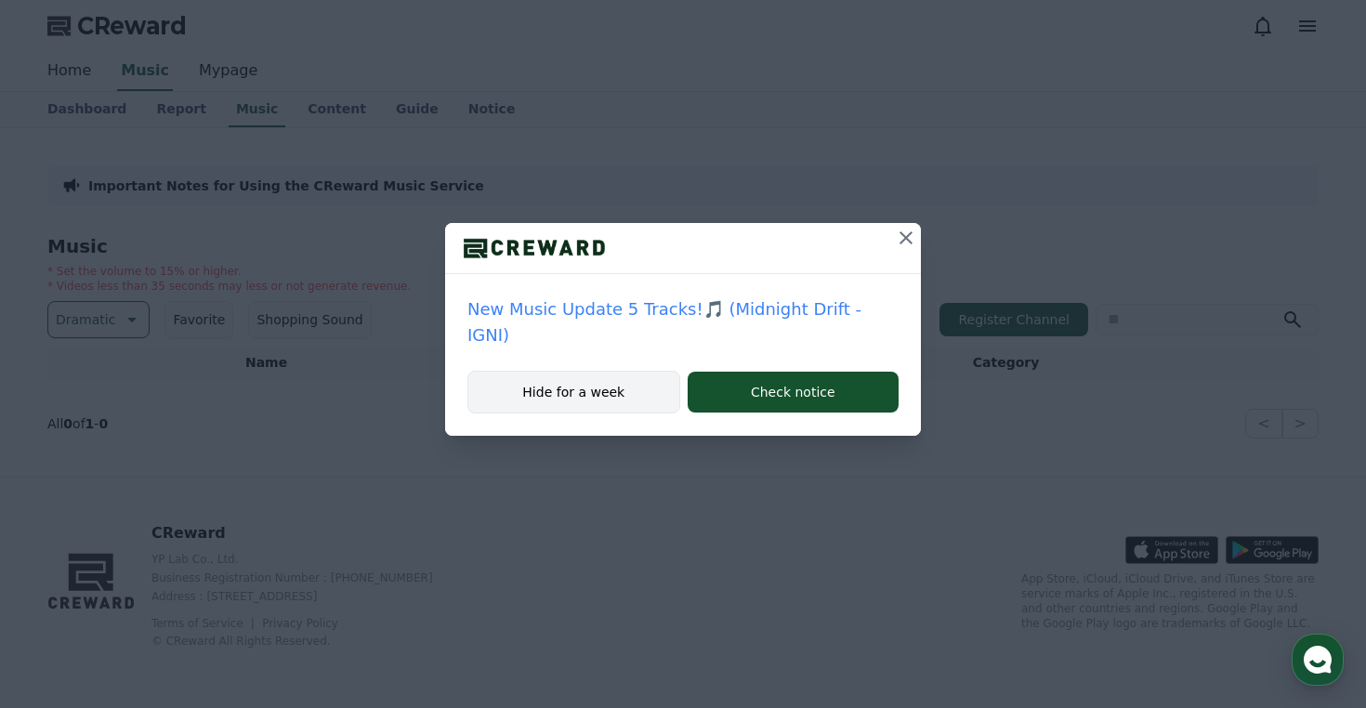
click at [622, 371] on button "Hide for a week" at bounding box center [573, 392] width 213 height 43
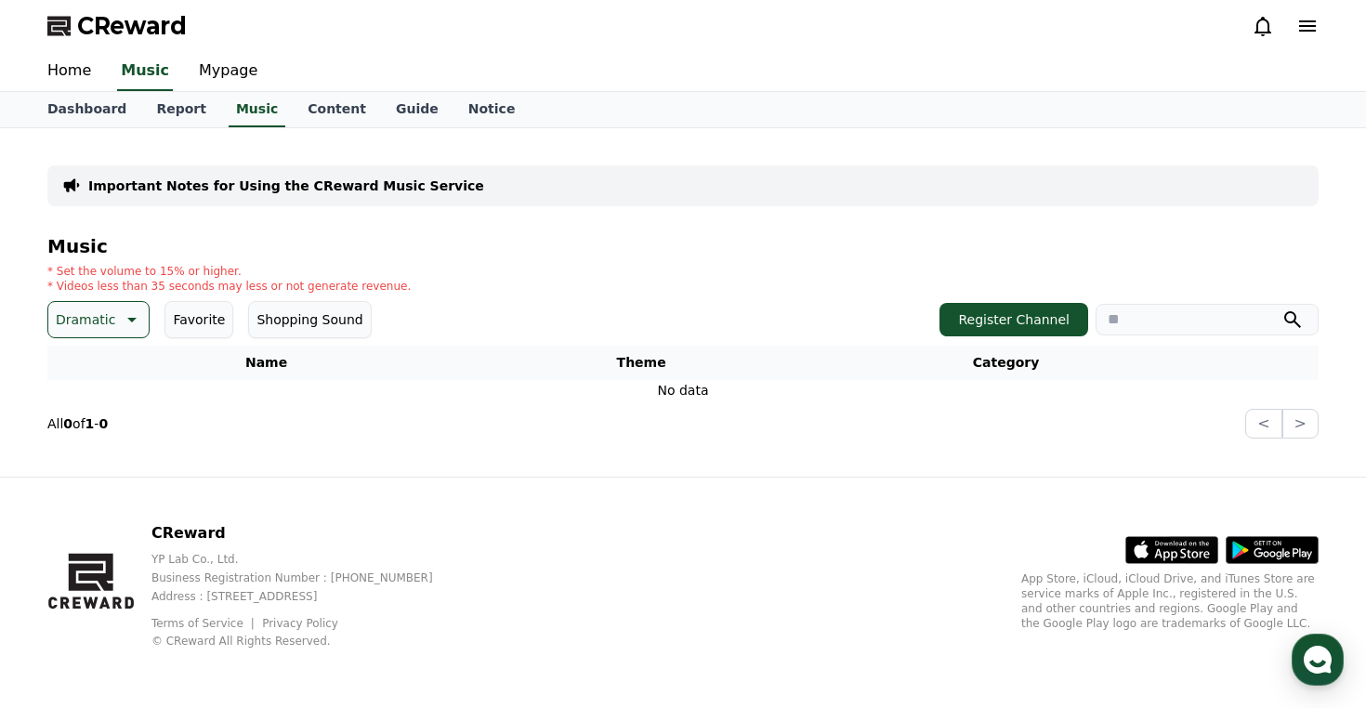
click at [312, 471] on div "Important Notes for Using the CReward Music Service Music * Set the volume to 1…" at bounding box center [683, 302] width 1301 height 348
click at [119, 318] on icon at bounding box center [130, 320] width 22 height 22
click at [90, 528] on button "Dark" at bounding box center [73, 513] width 46 height 41
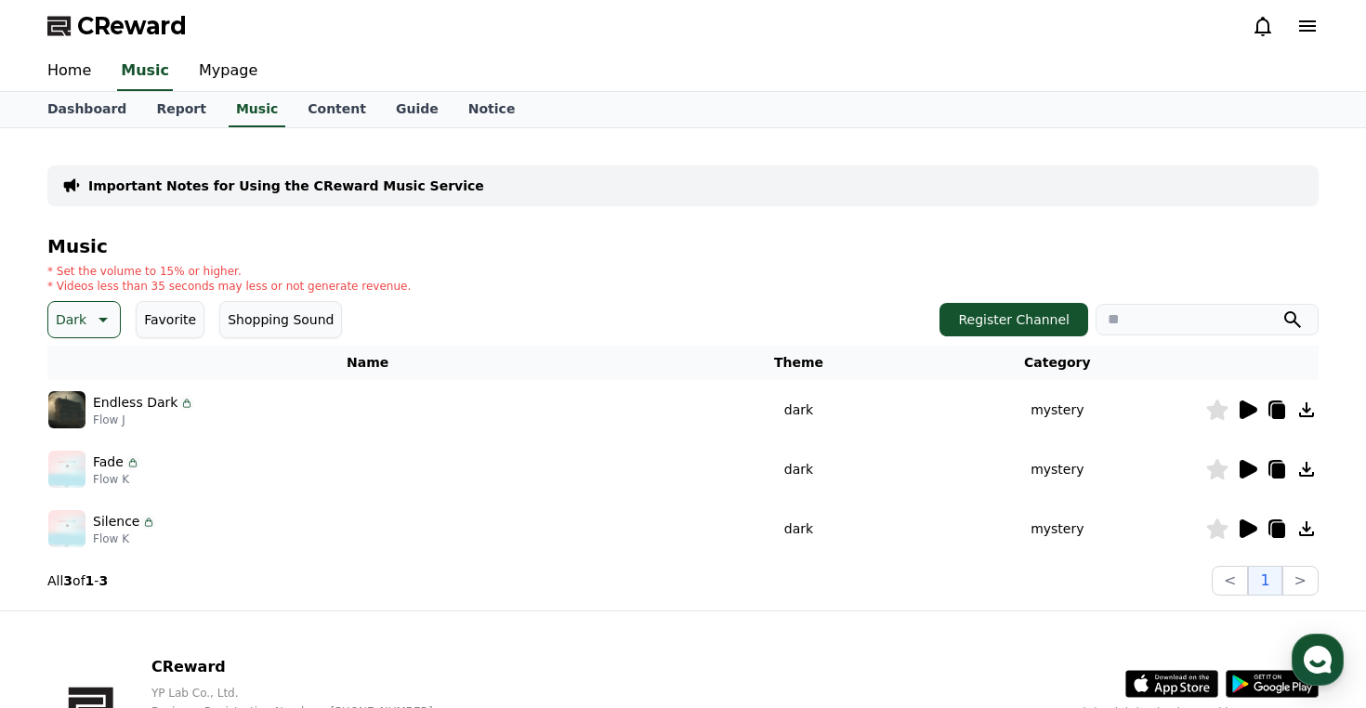
click at [140, 402] on p "Endless Dark" at bounding box center [135, 403] width 85 height 20
click at [1256, 408] on icon at bounding box center [1249, 409] width 18 height 19
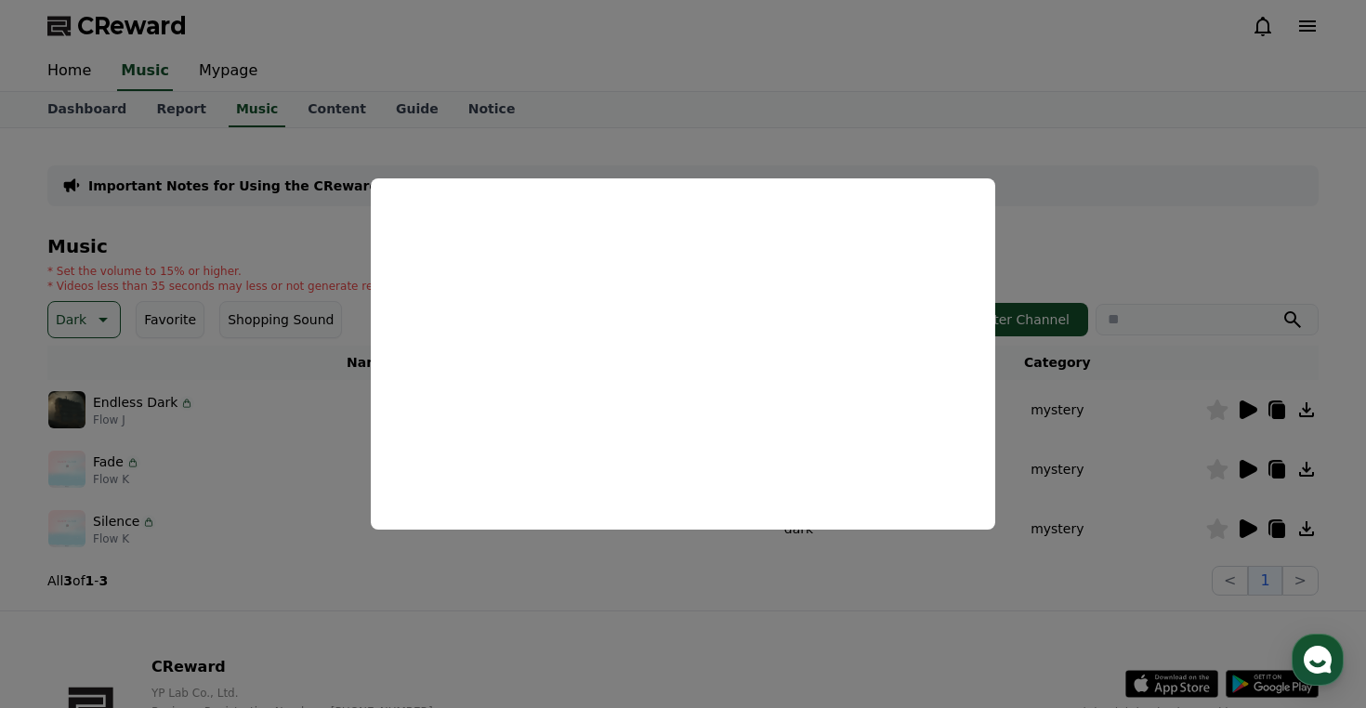
click at [694, 110] on button "close modal" at bounding box center [683, 354] width 1366 height 708
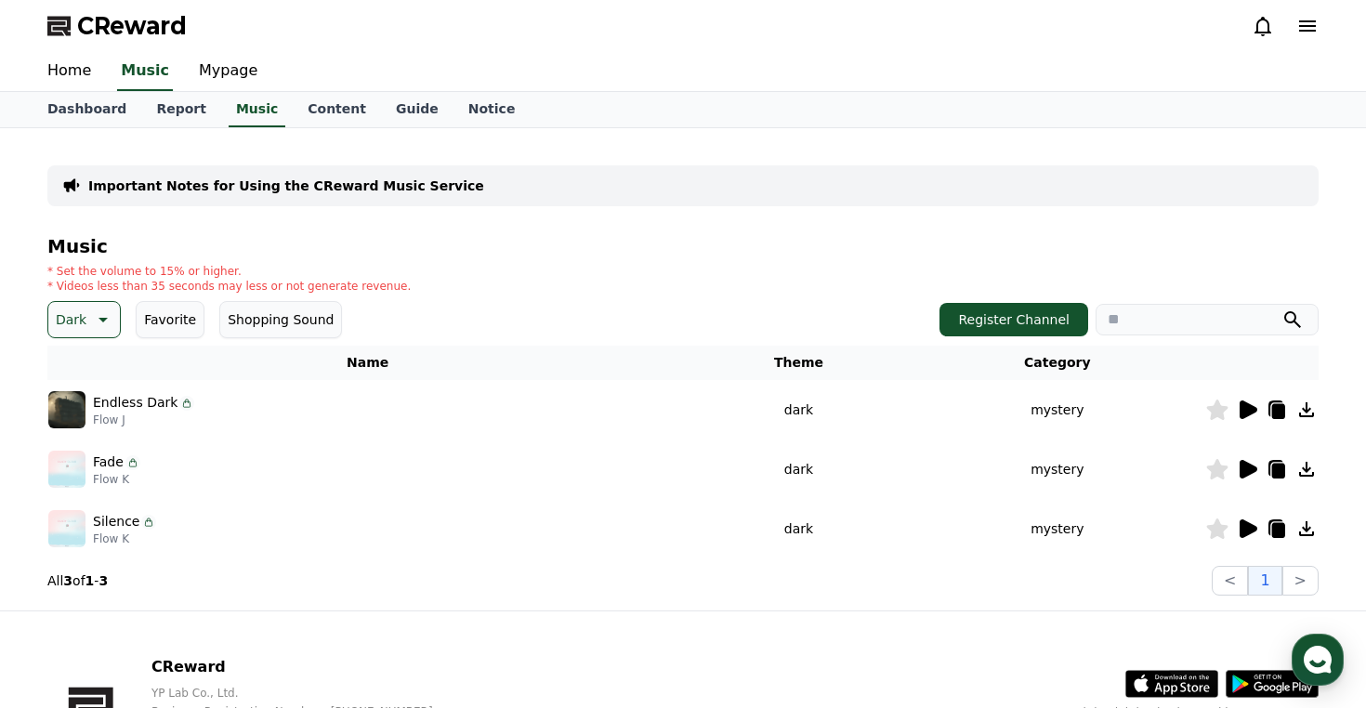
click at [83, 319] on p "Dark" at bounding box center [71, 320] width 31 height 26
click at [77, 424] on button "Fantasy" at bounding box center [82, 417] width 65 height 41
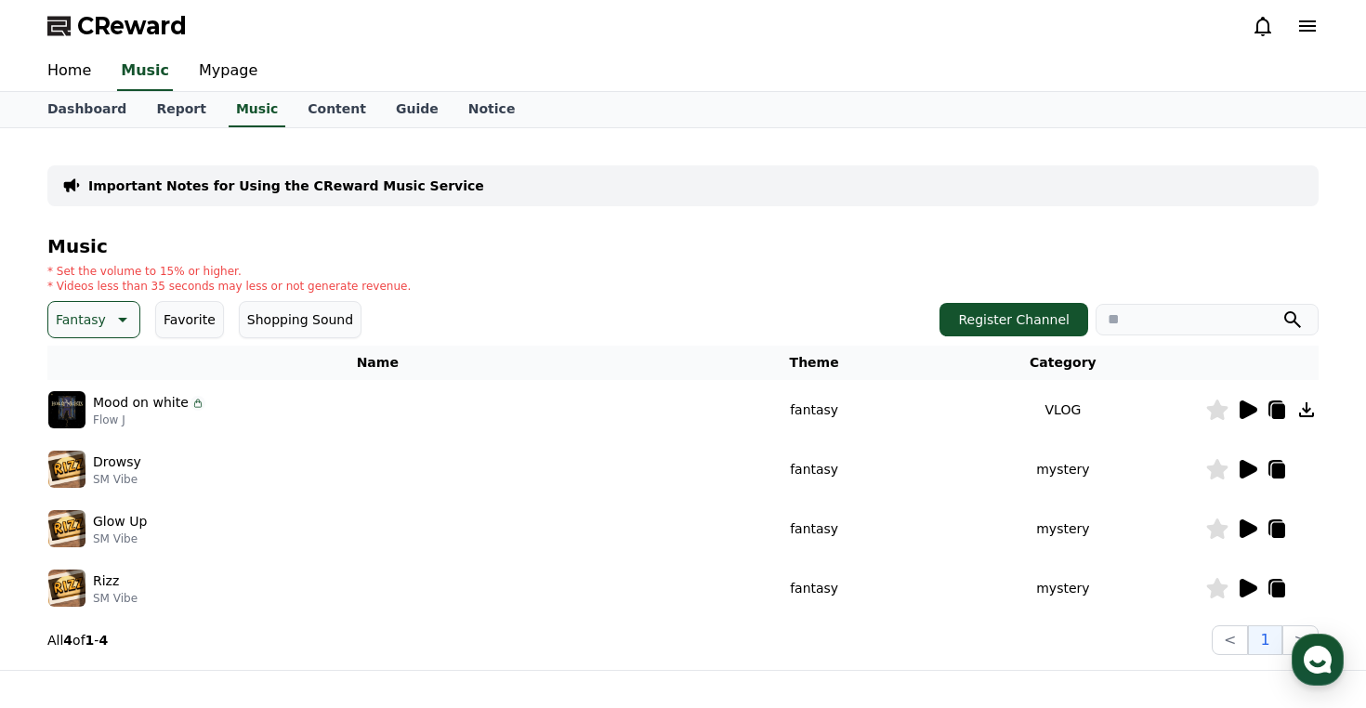
click at [1245, 410] on icon at bounding box center [1249, 409] width 18 height 19
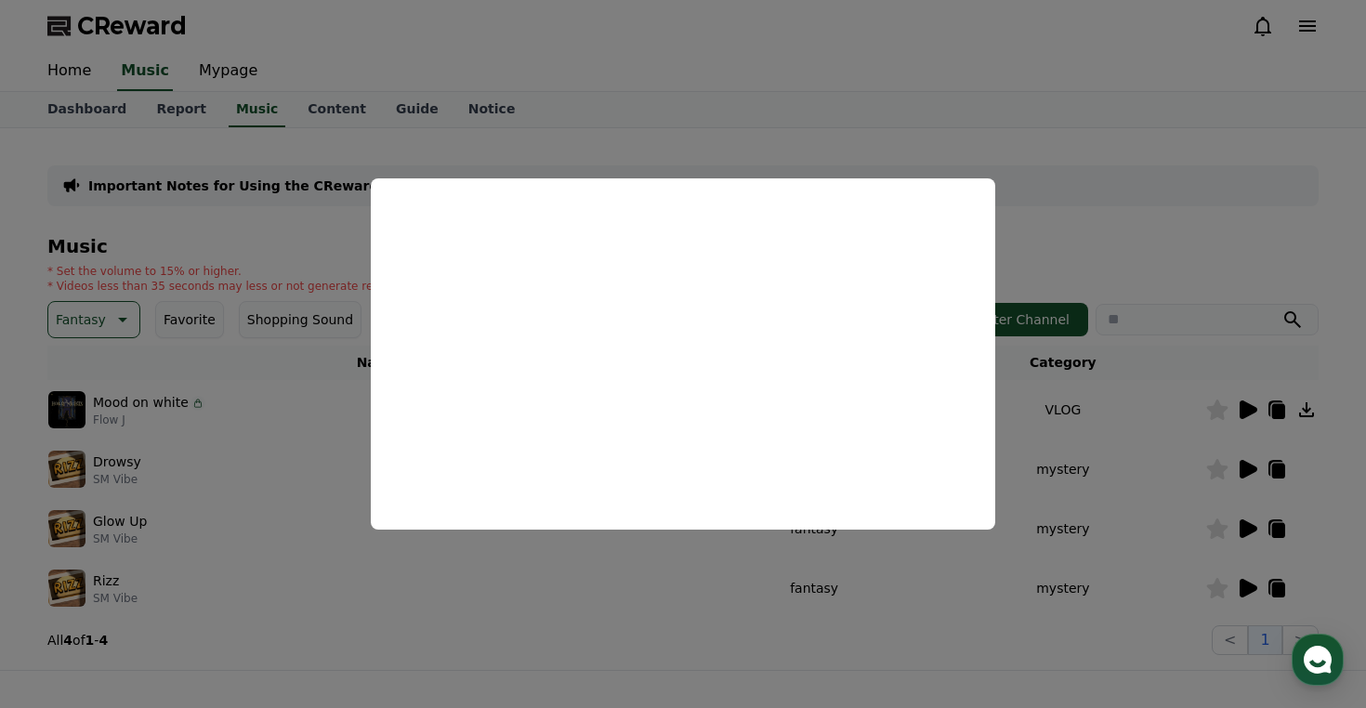
click at [813, 145] on button "close modal" at bounding box center [683, 354] width 1366 height 708
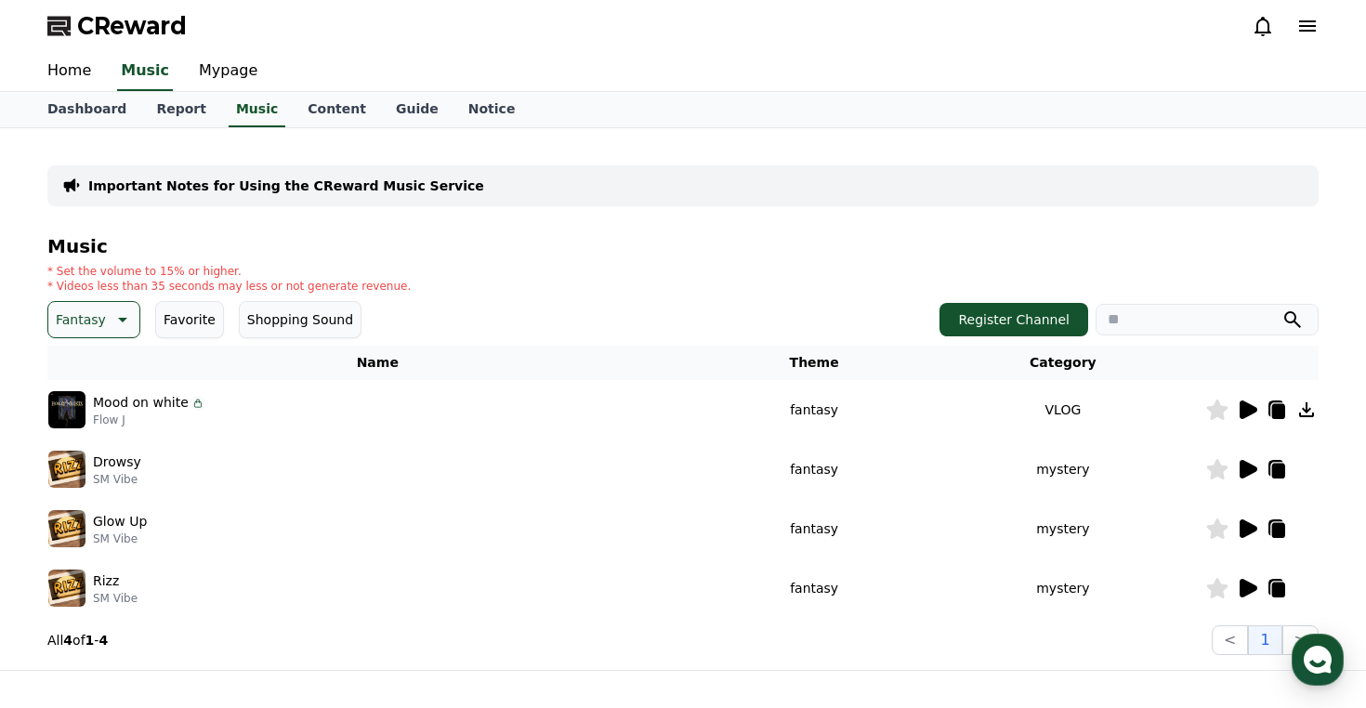
click at [88, 338] on div "Music * Set the volume to 15% or higher. * Videos less than 35 seconds may less…" at bounding box center [682, 445] width 1271 height 419
click at [99, 322] on p "Fantasy" at bounding box center [81, 320] width 50 height 26
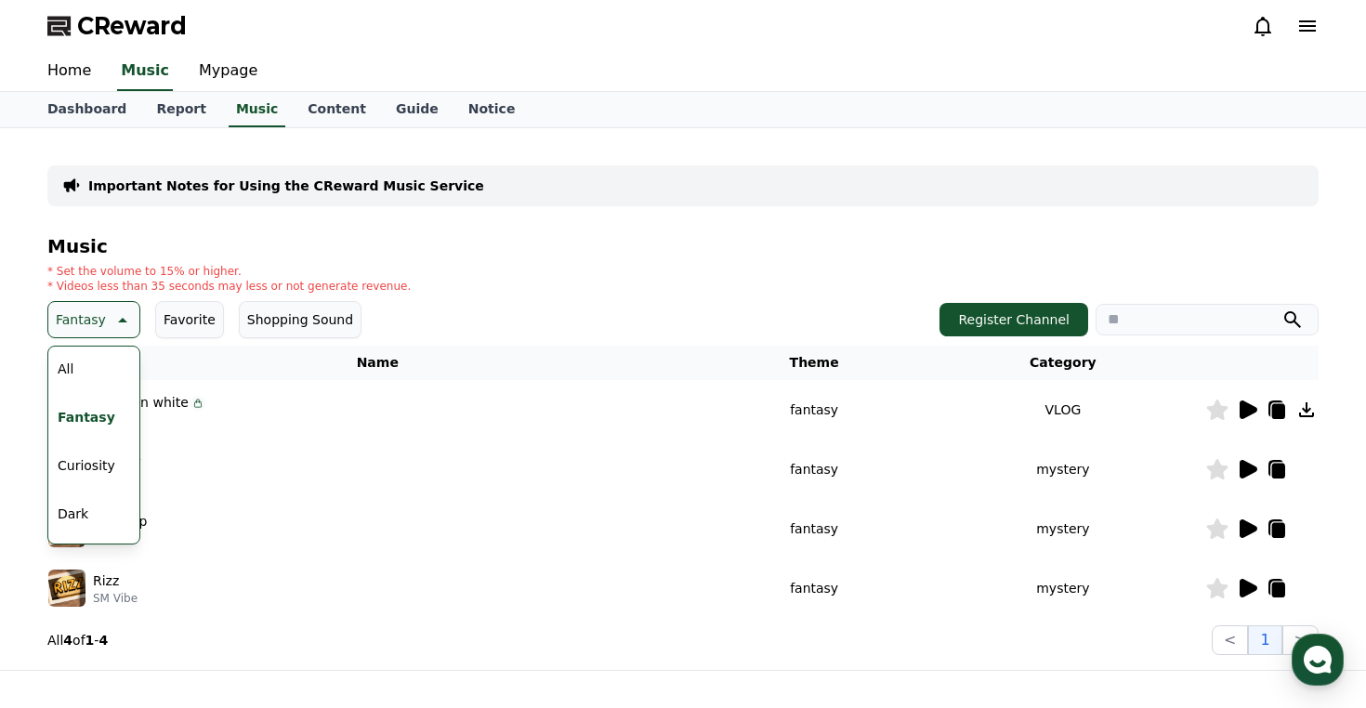
click at [94, 456] on button "Curiosity" at bounding box center [86, 465] width 72 height 41
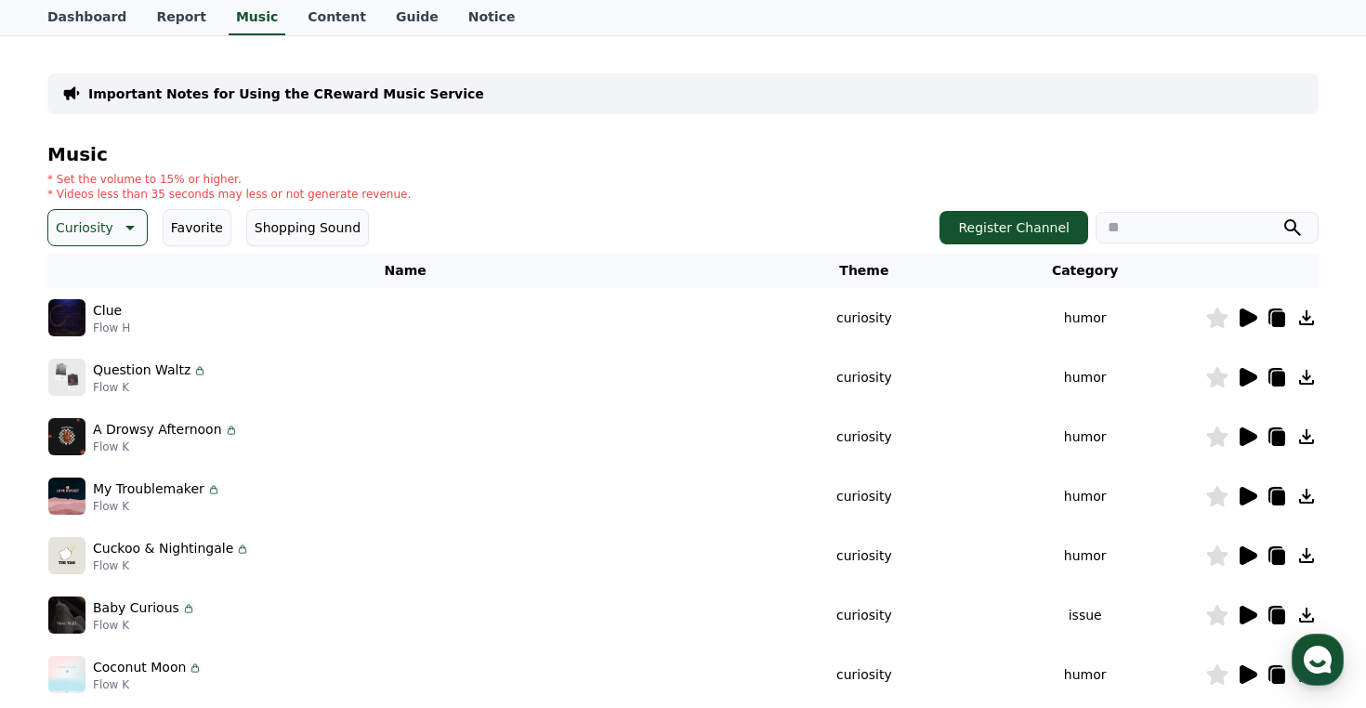
scroll to position [96, 0]
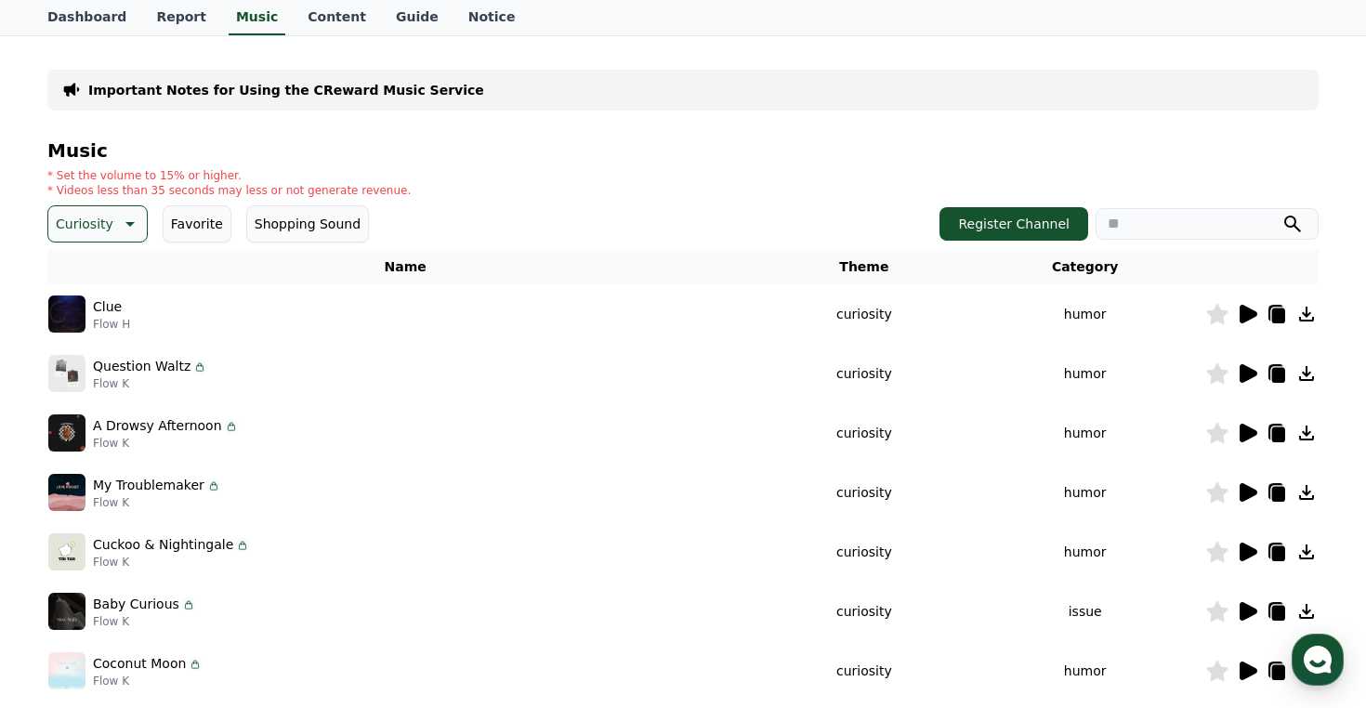
click at [1245, 490] on icon at bounding box center [1249, 492] width 18 height 19
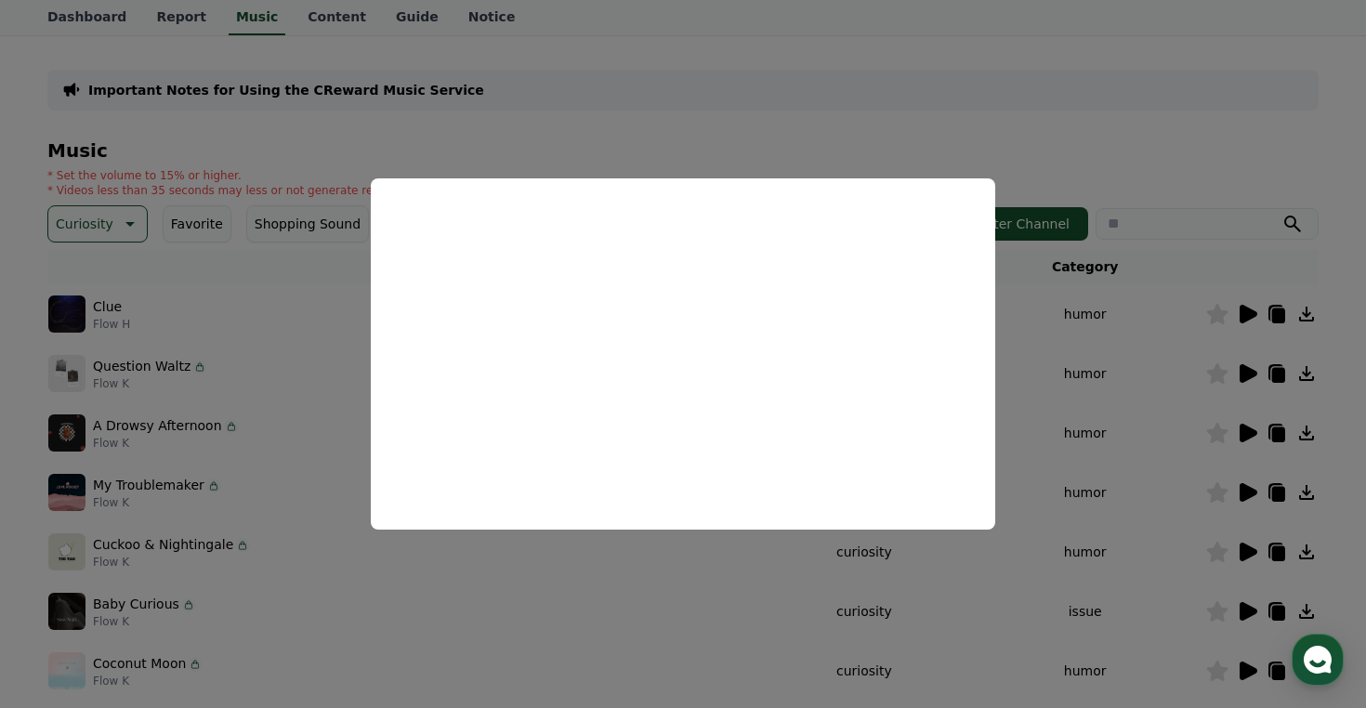
click at [1120, 139] on button "close modal" at bounding box center [683, 354] width 1366 height 708
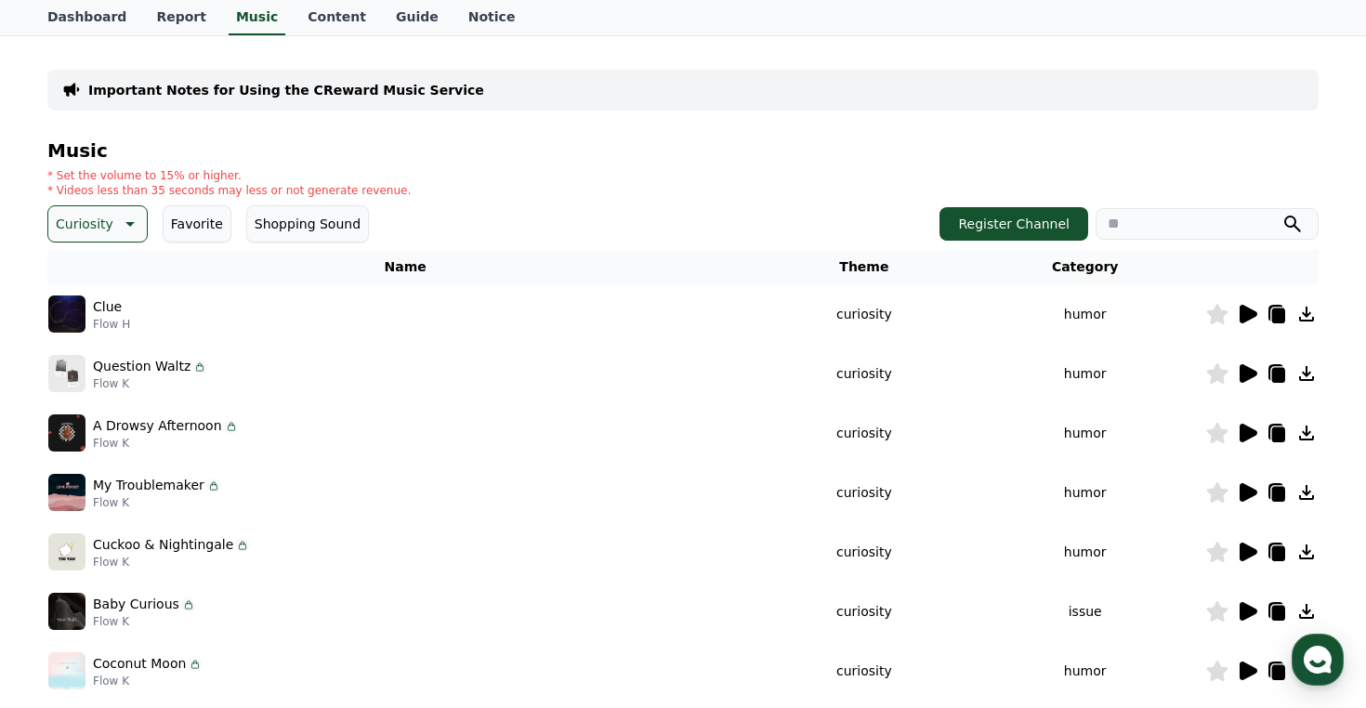
click at [1219, 490] on icon at bounding box center [1217, 492] width 21 height 20
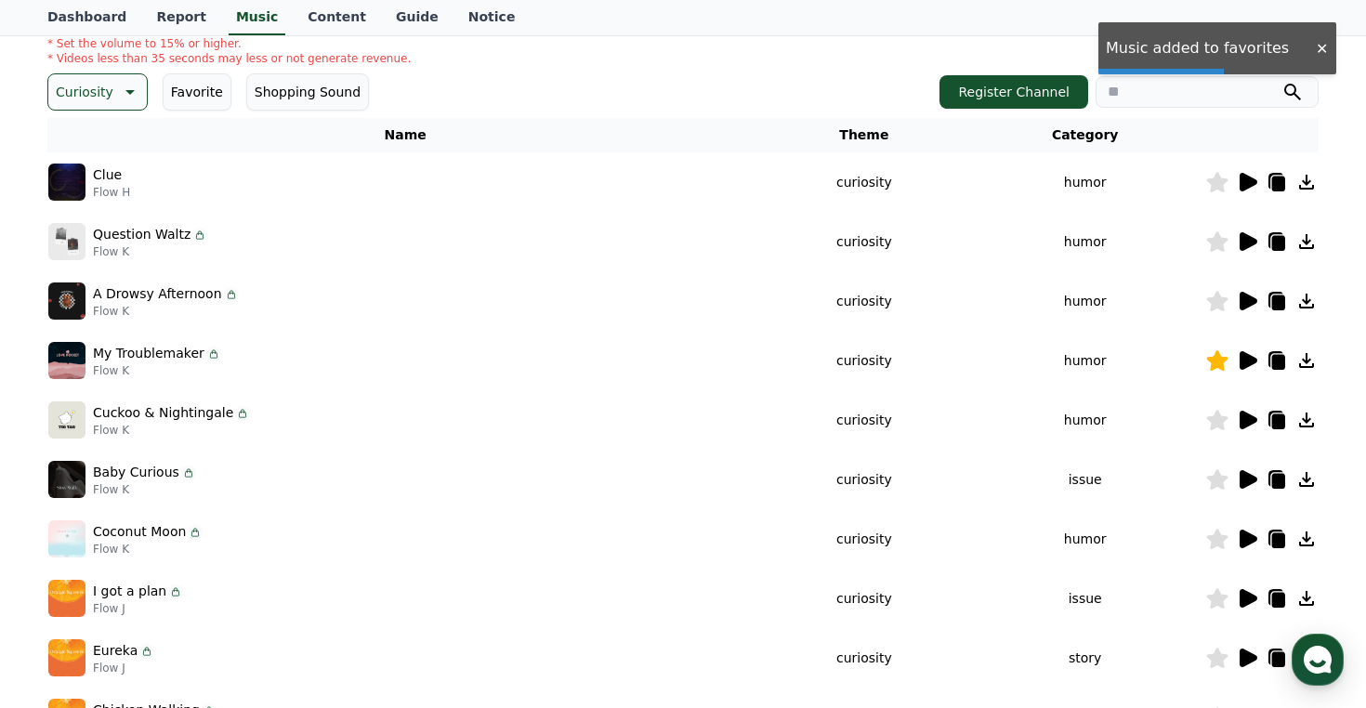
scroll to position [229, 0]
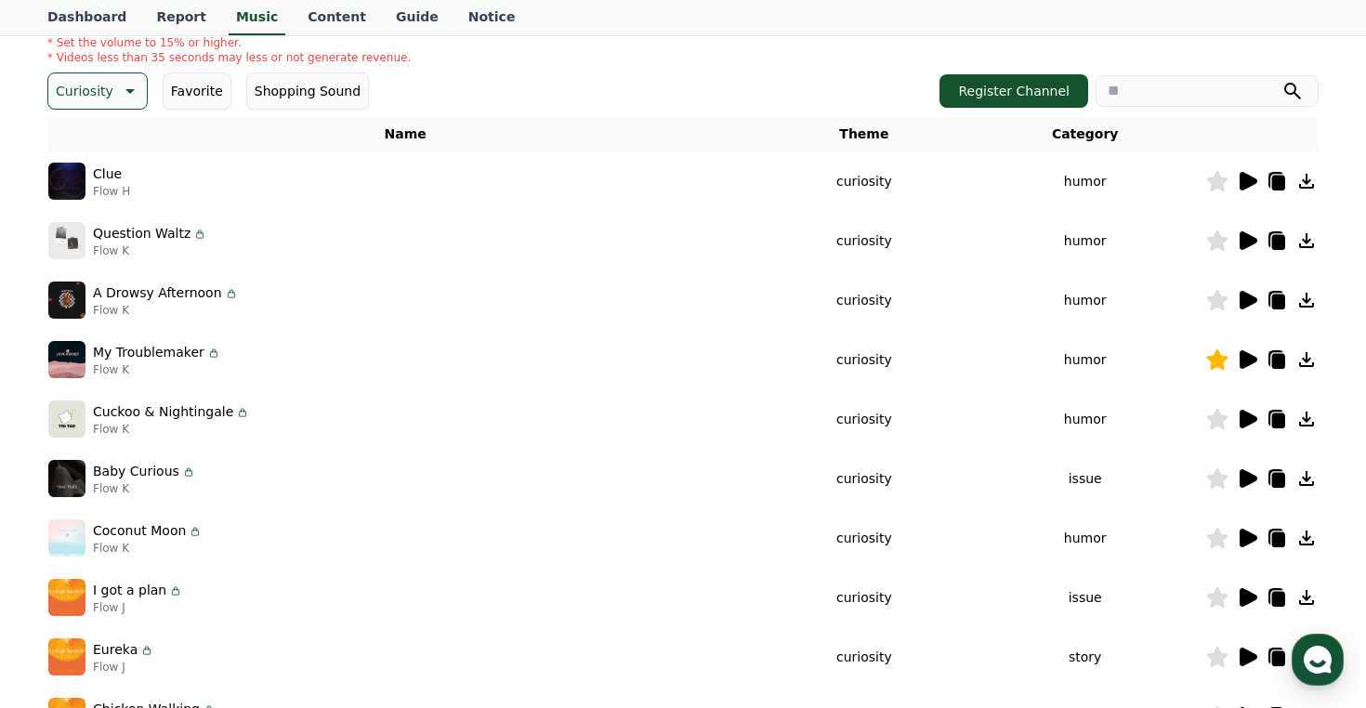
click at [1236, 419] on icon at bounding box center [1247, 419] width 22 height 22
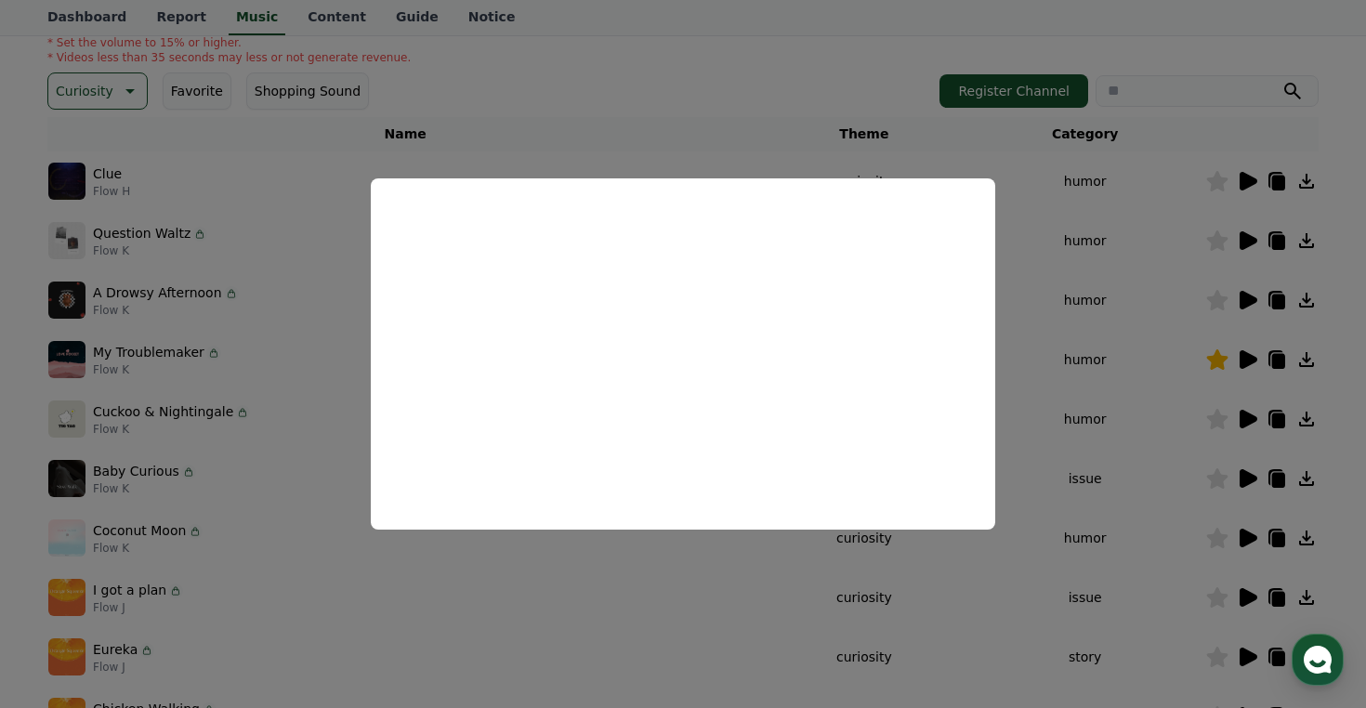
click at [1211, 425] on button "close modal" at bounding box center [683, 354] width 1366 height 708
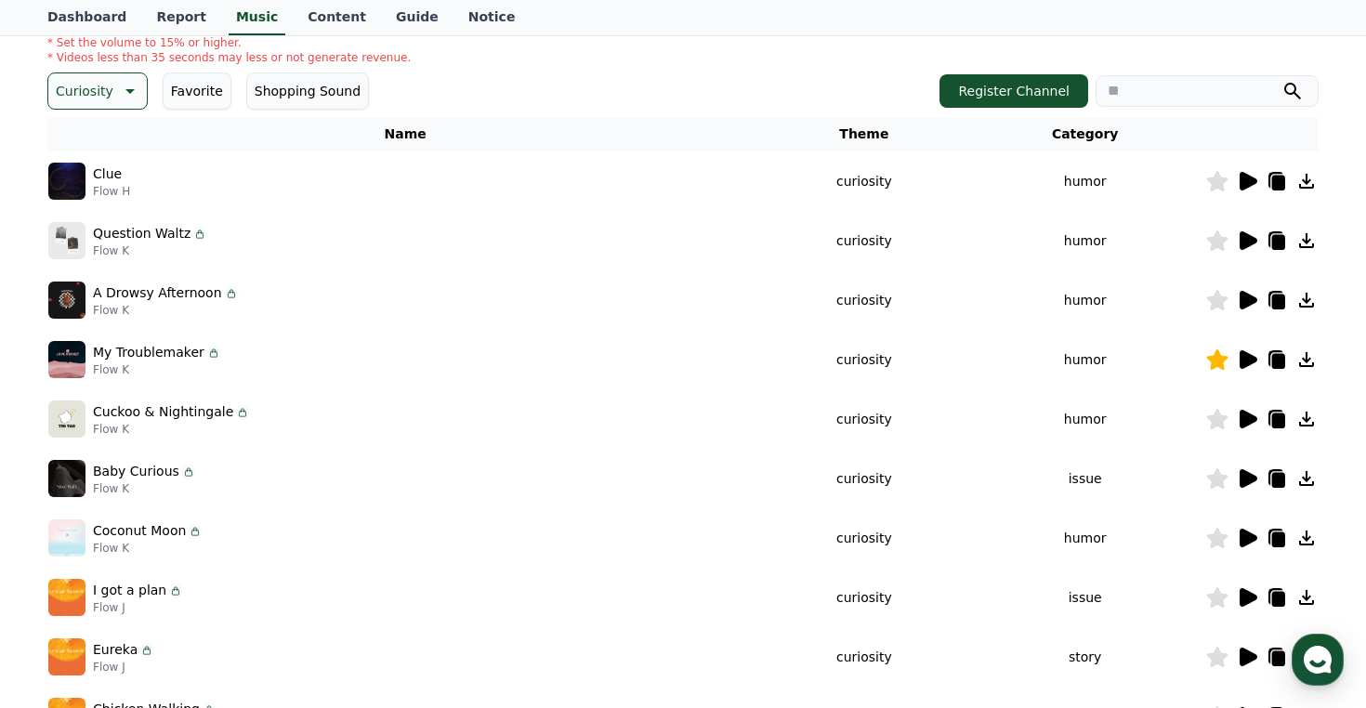
click at [1214, 425] on icon at bounding box center [1217, 419] width 21 height 20
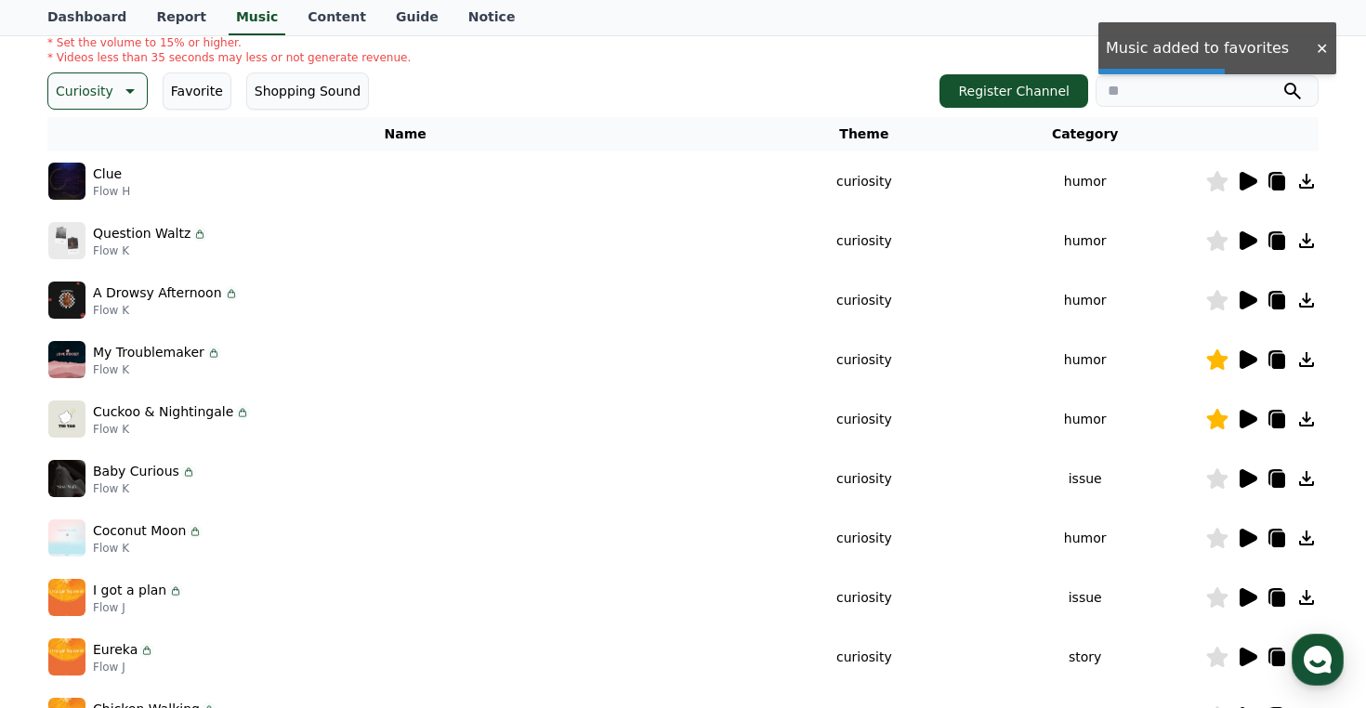
click at [1245, 477] on icon at bounding box center [1249, 478] width 18 height 19
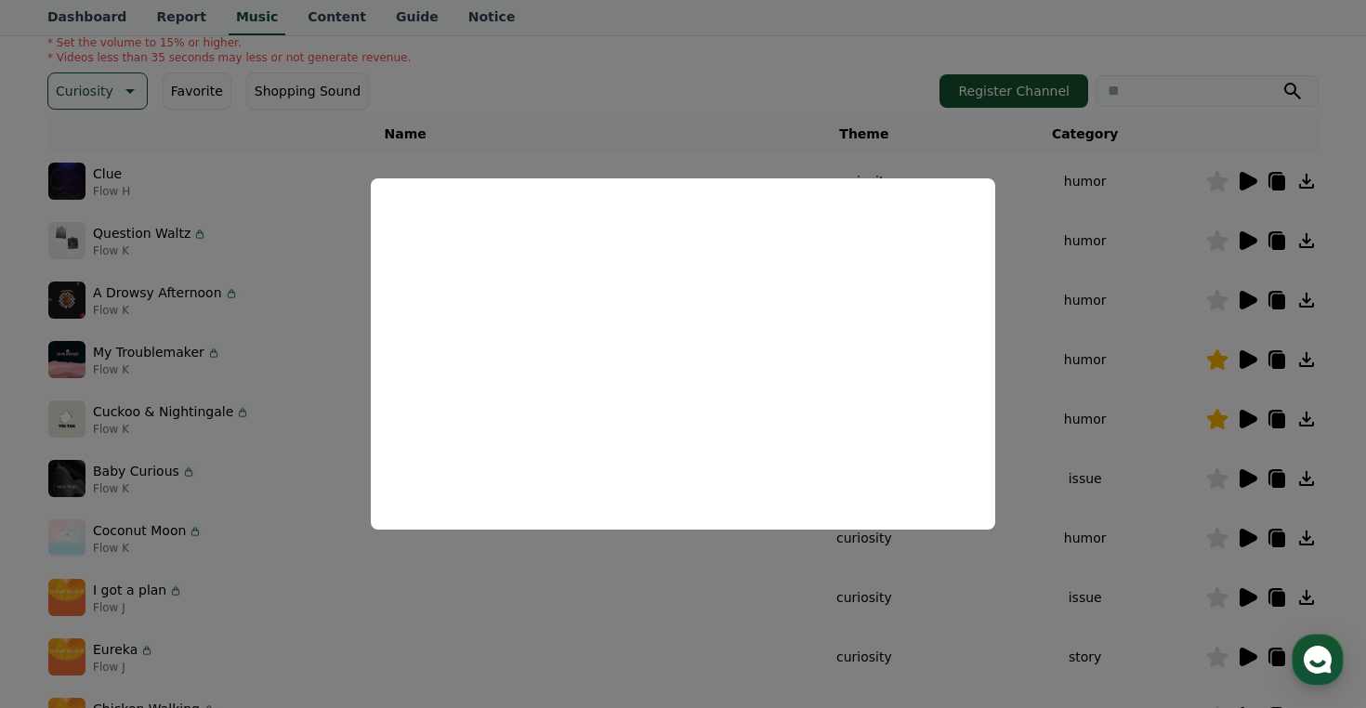
click at [1174, 437] on button "close modal" at bounding box center [683, 354] width 1366 height 708
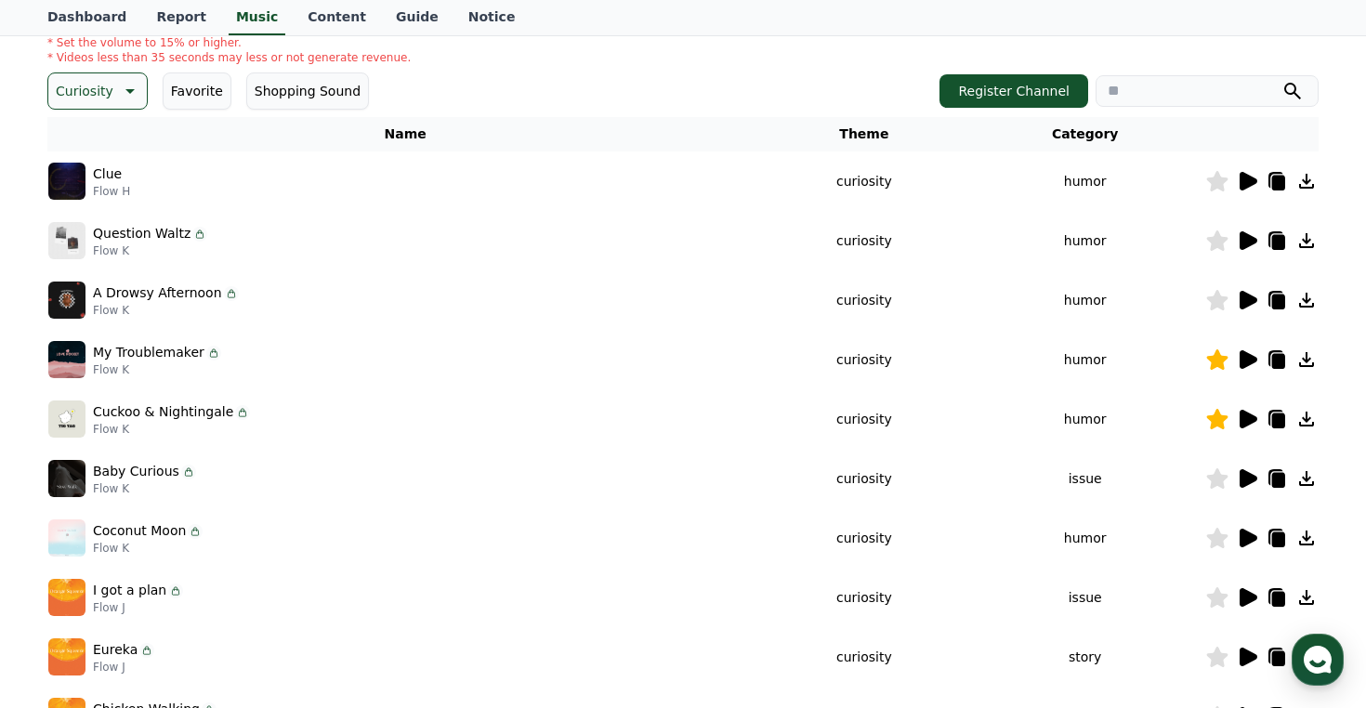
click at [1215, 482] on icon at bounding box center [1217, 478] width 21 height 20
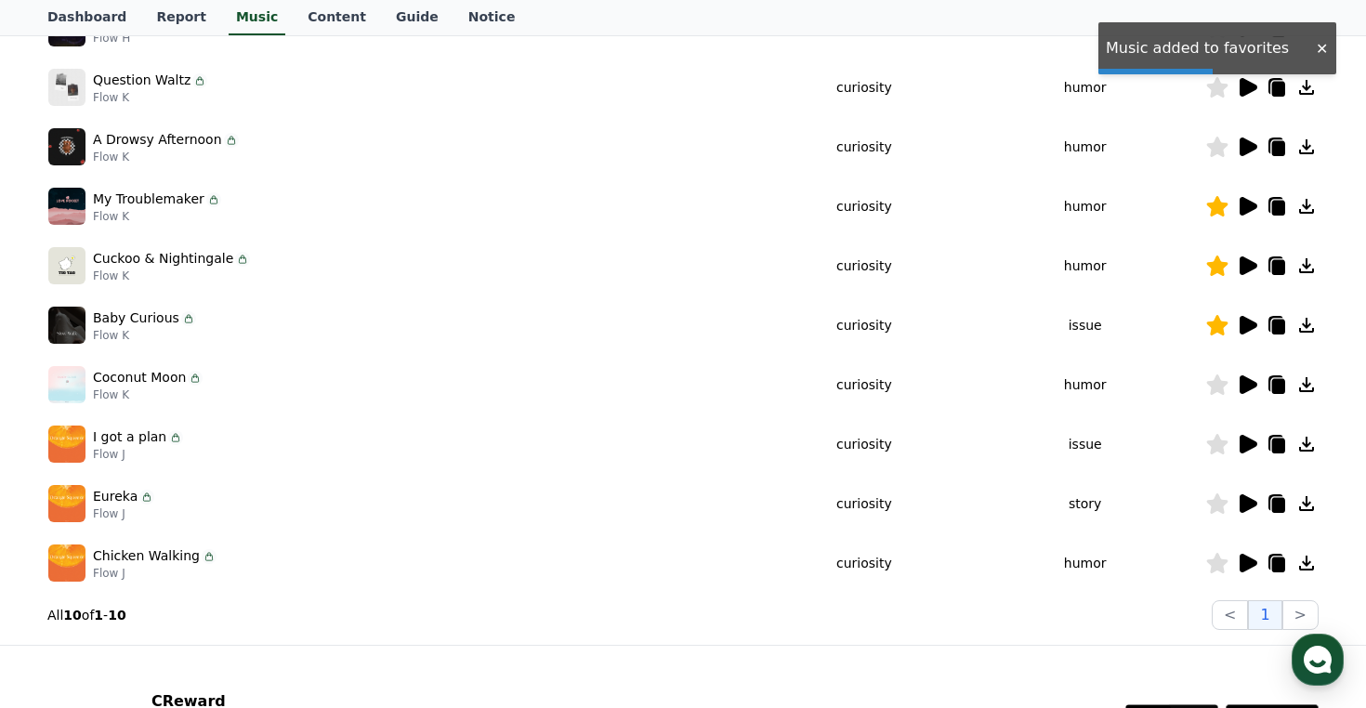
scroll to position [383, 0]
click at [1243, 447] on icon at bounding box center [1249, 443] width 18 height 19
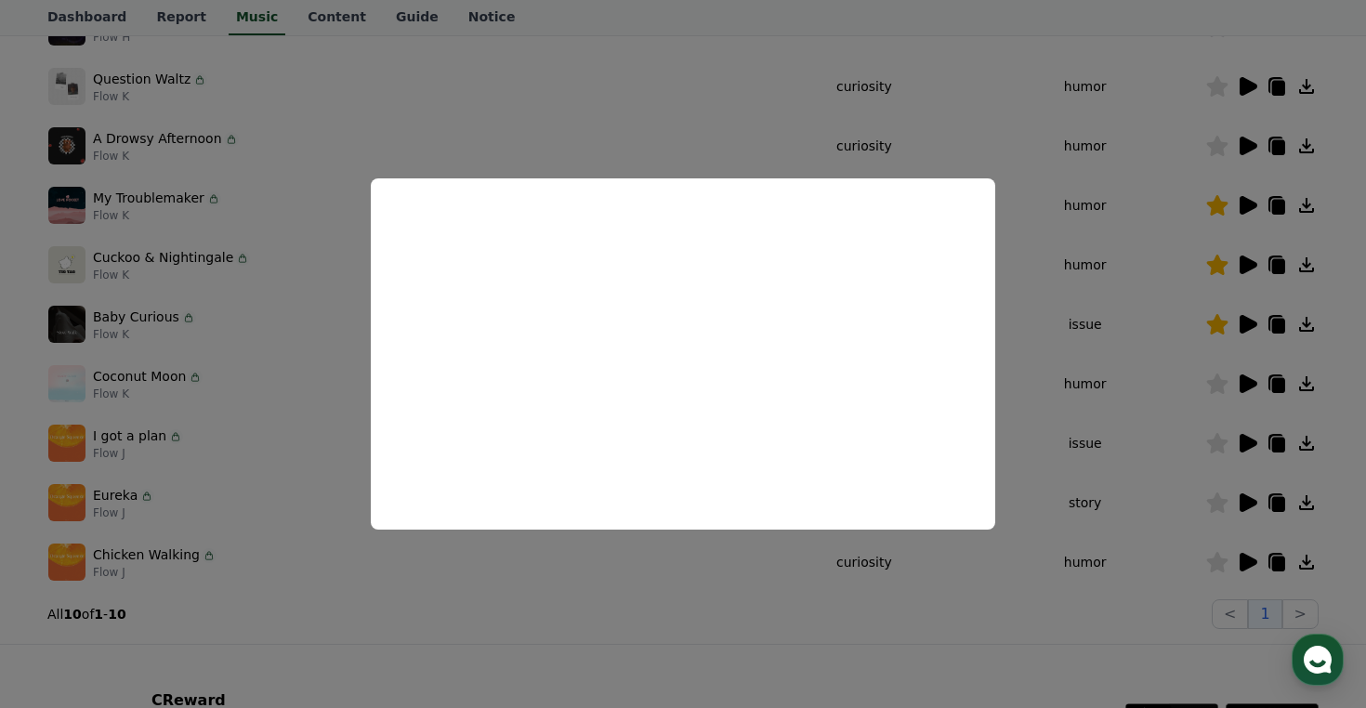
click at [1162, 417] on button "close modal" at bounding box center [683, 354] width 1366 height 708
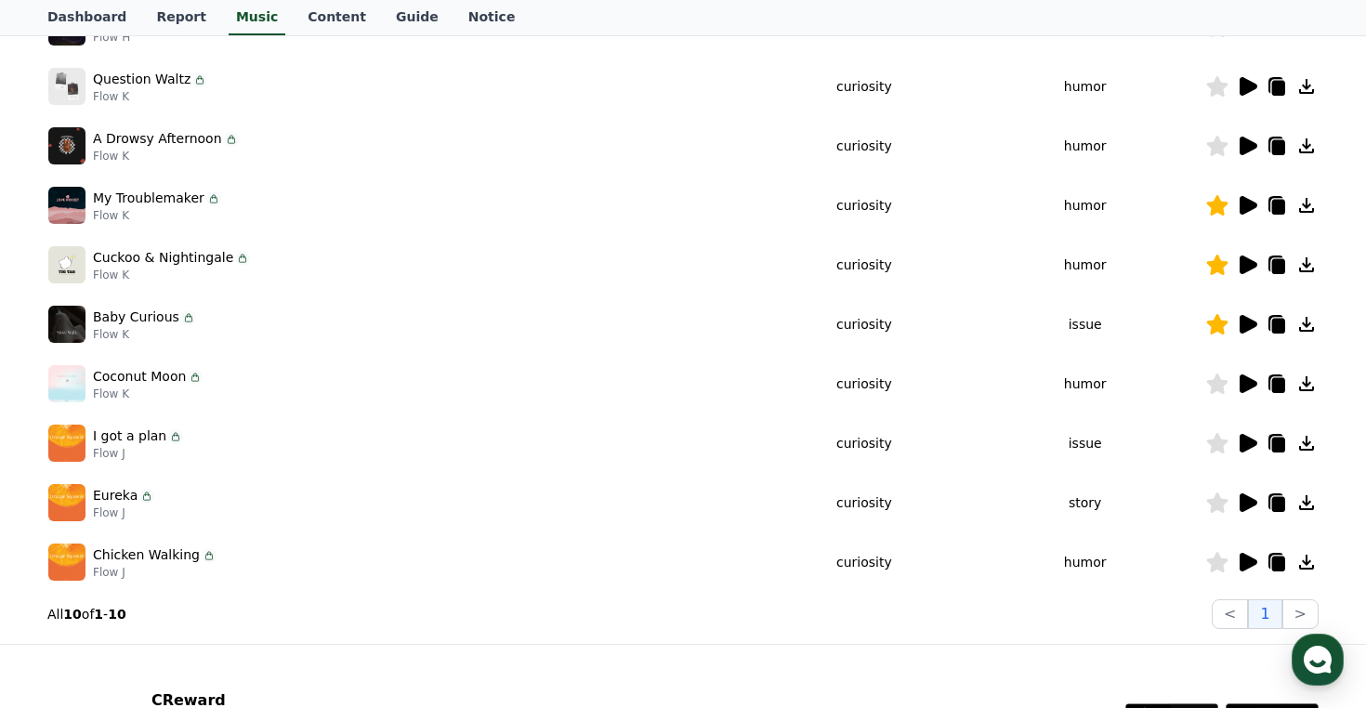
click at [1221, 446] on icon at bounding box center [1217, 443] width 21 height 20
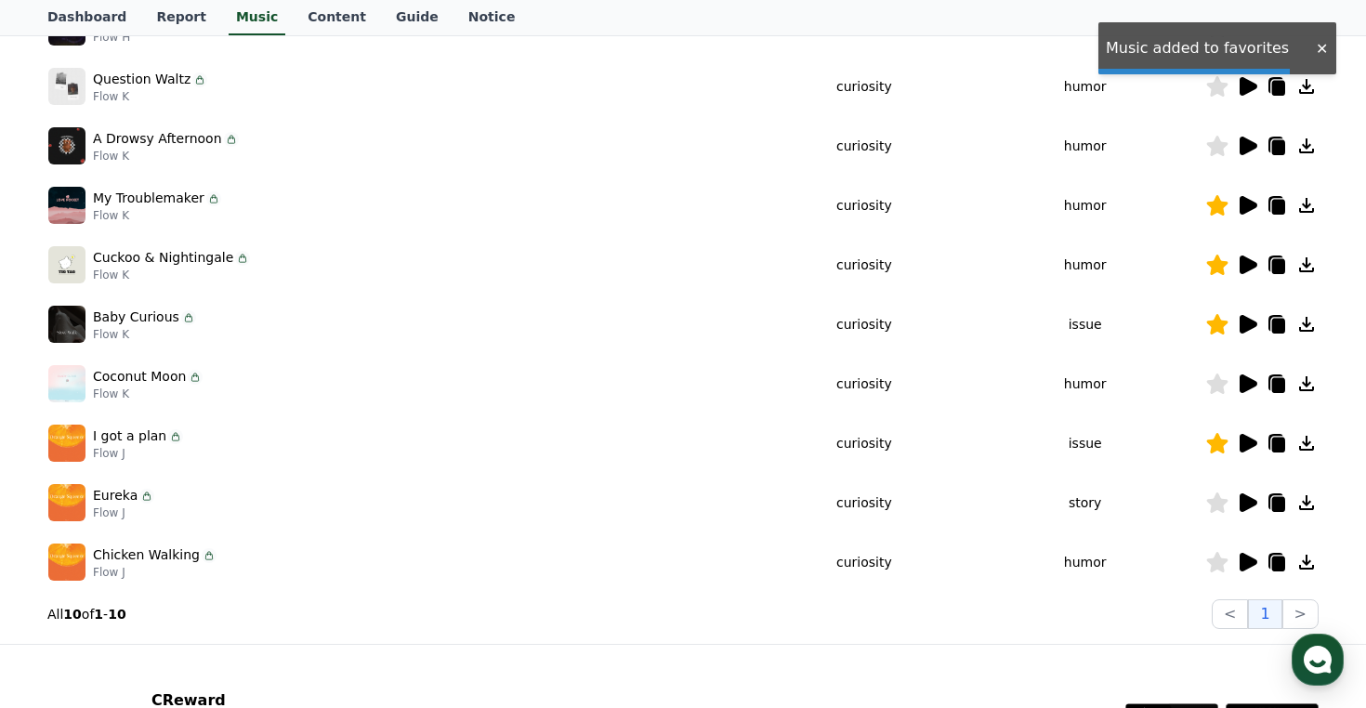
click at [1246, 502] on icon at bounding box center [1249, 502] width 18 height 19
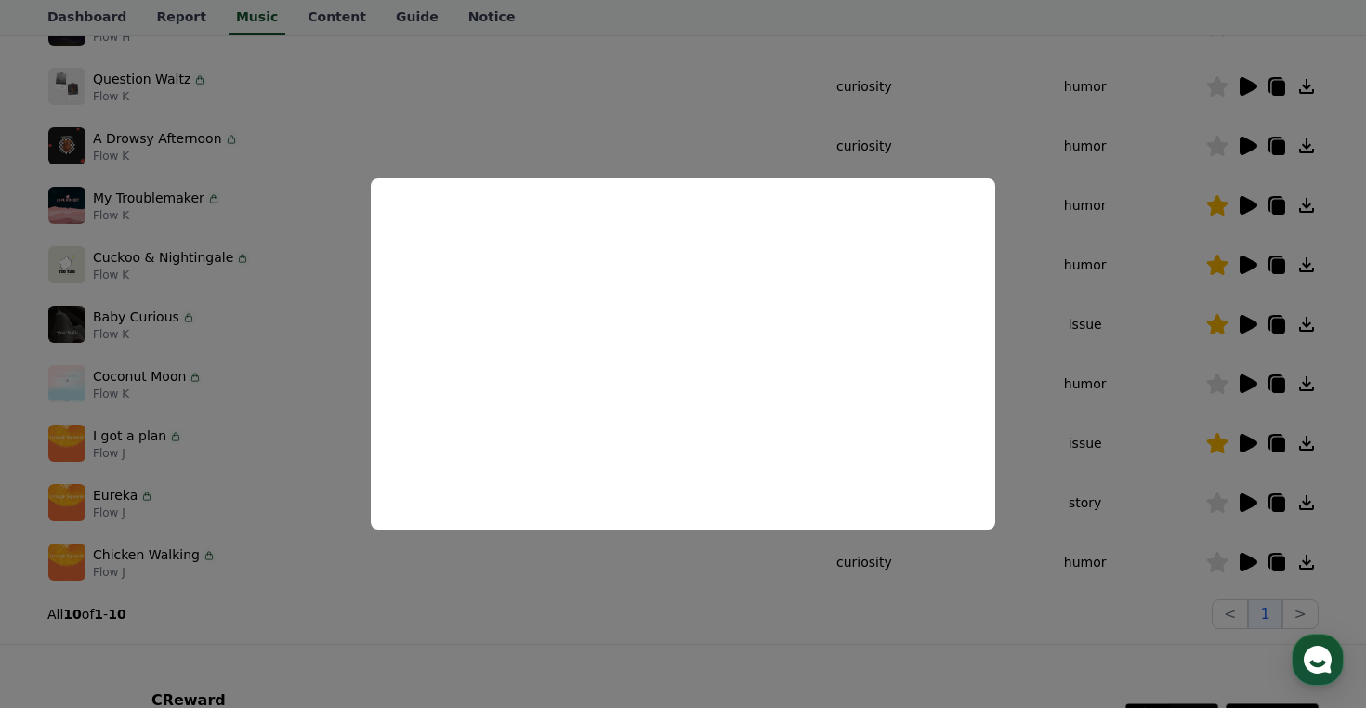
click at [910, 620] on button "close modal" at bounding box center [683, 354] width 1366 height 708
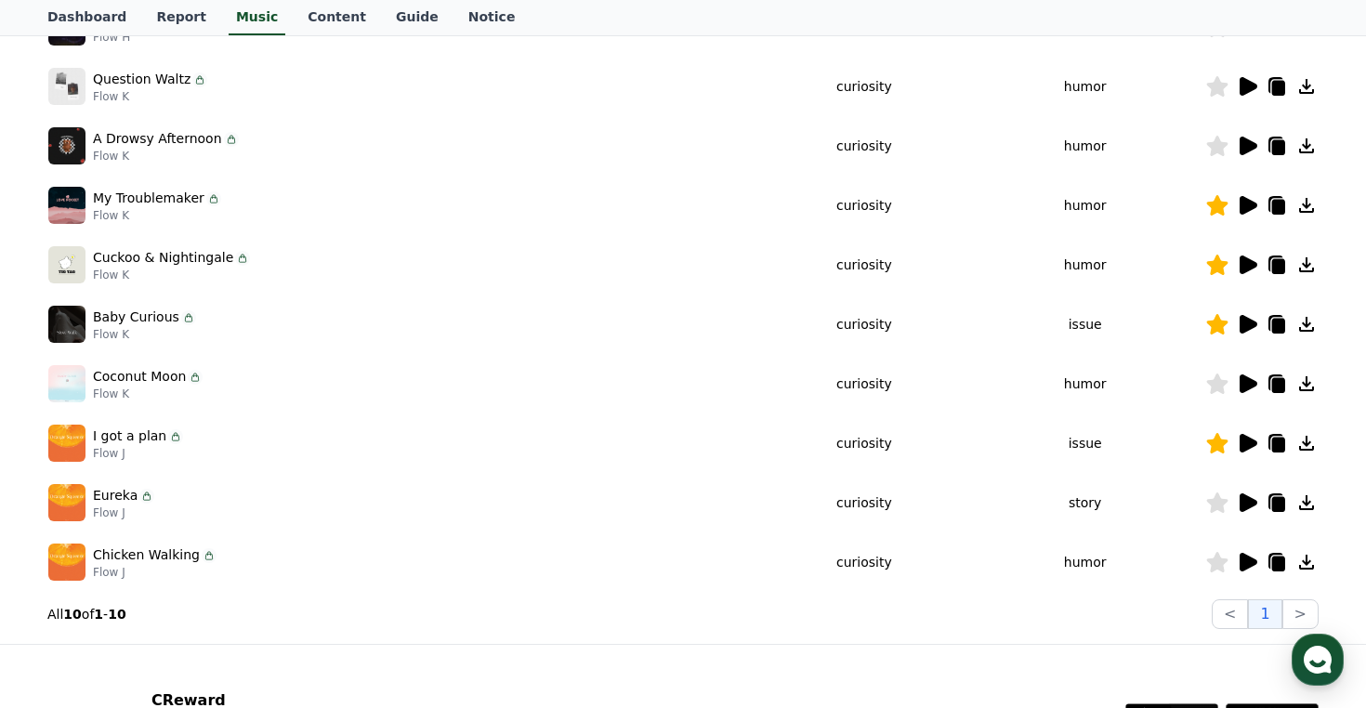
click at [1222, 497] on icon at bounding box center [1217, 502] width 22 height 20
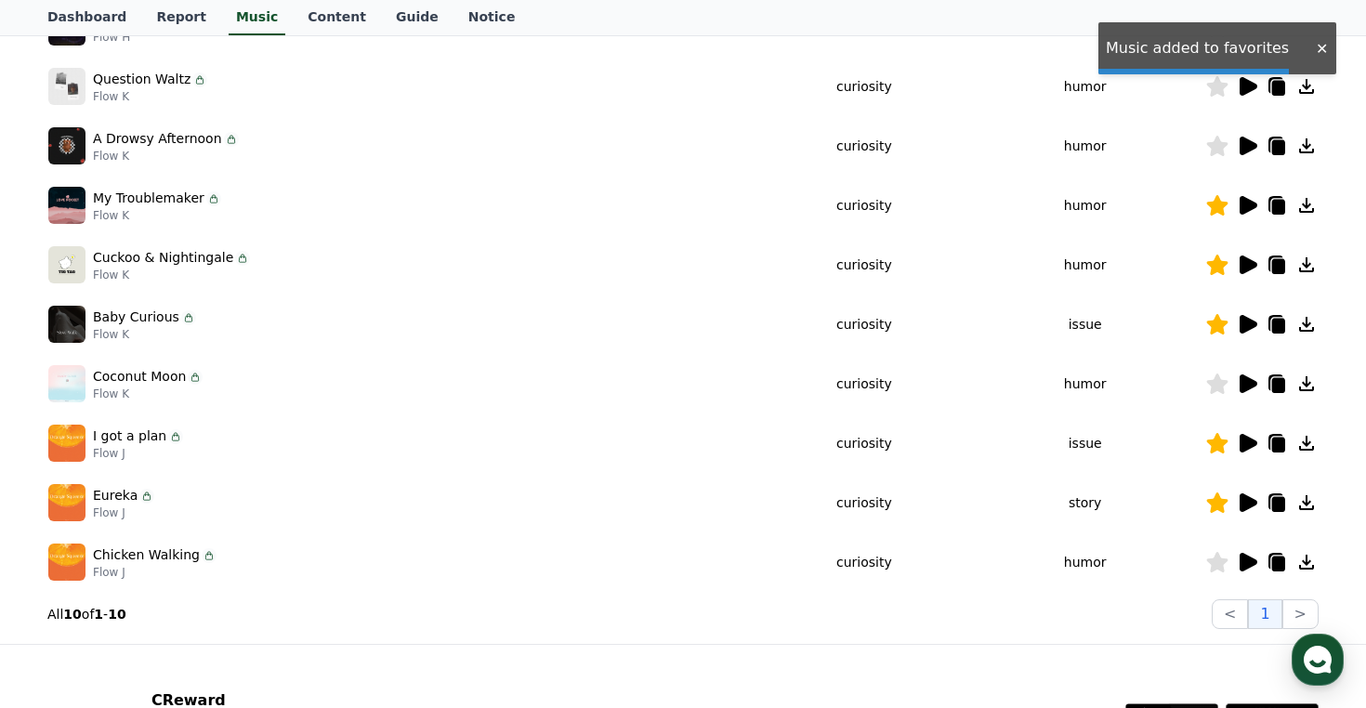
click at [1248, 558] on icon at bounding box center [1249, 562] width 18 height 19
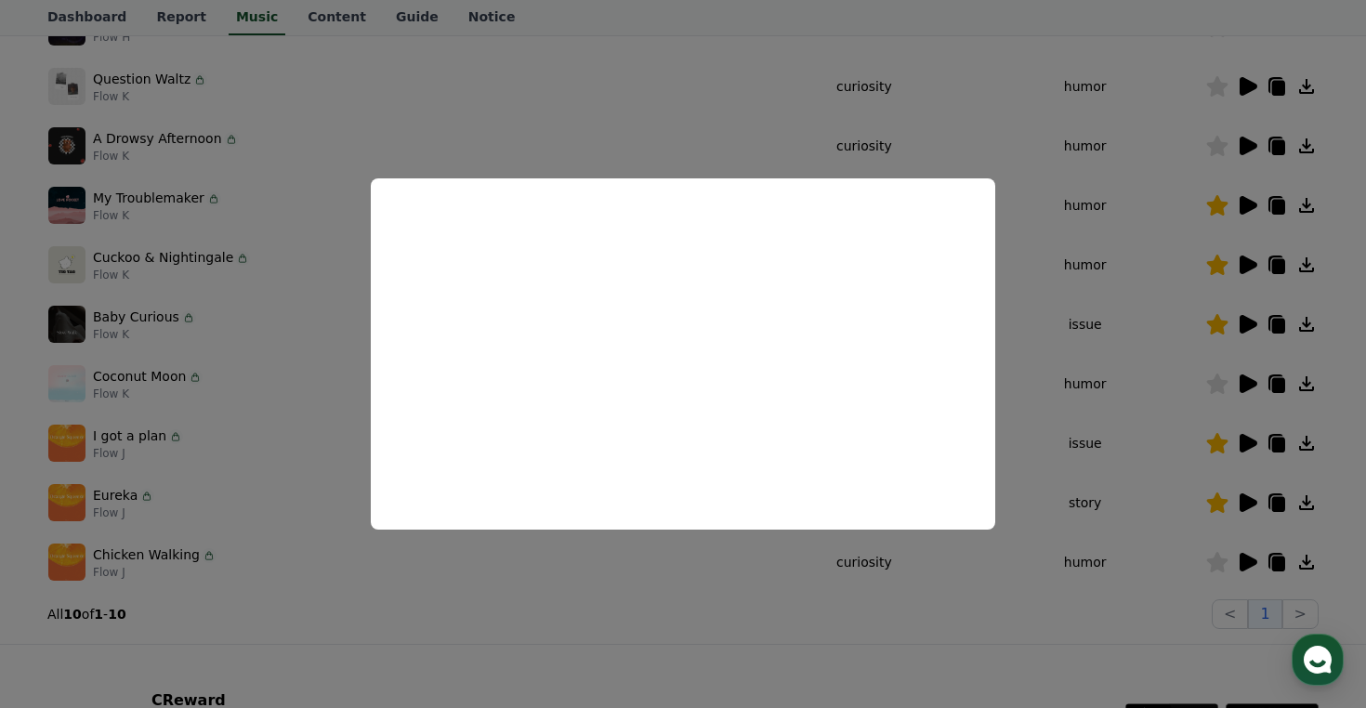
click at [886, 623] on button "close modal" at bounding box center [683, 354] width 1366 height 708
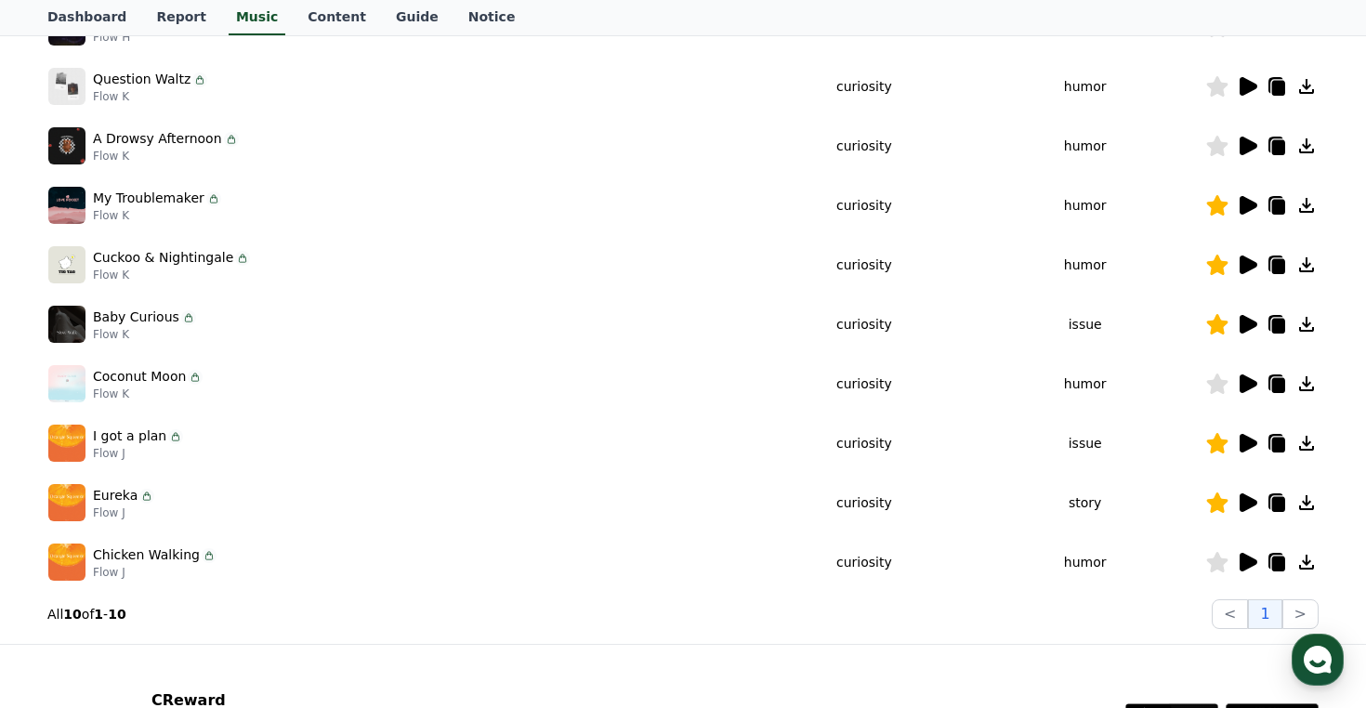
click at [1306, 502] on icon at bounding box center [1306, 502] width 15 height 15
click at [1273, 500] on icon at bounding box center [1278, 504] width 13 height 15
click at [1241, 501] on icon at bounding box center [1249, 502] width 18 height 19
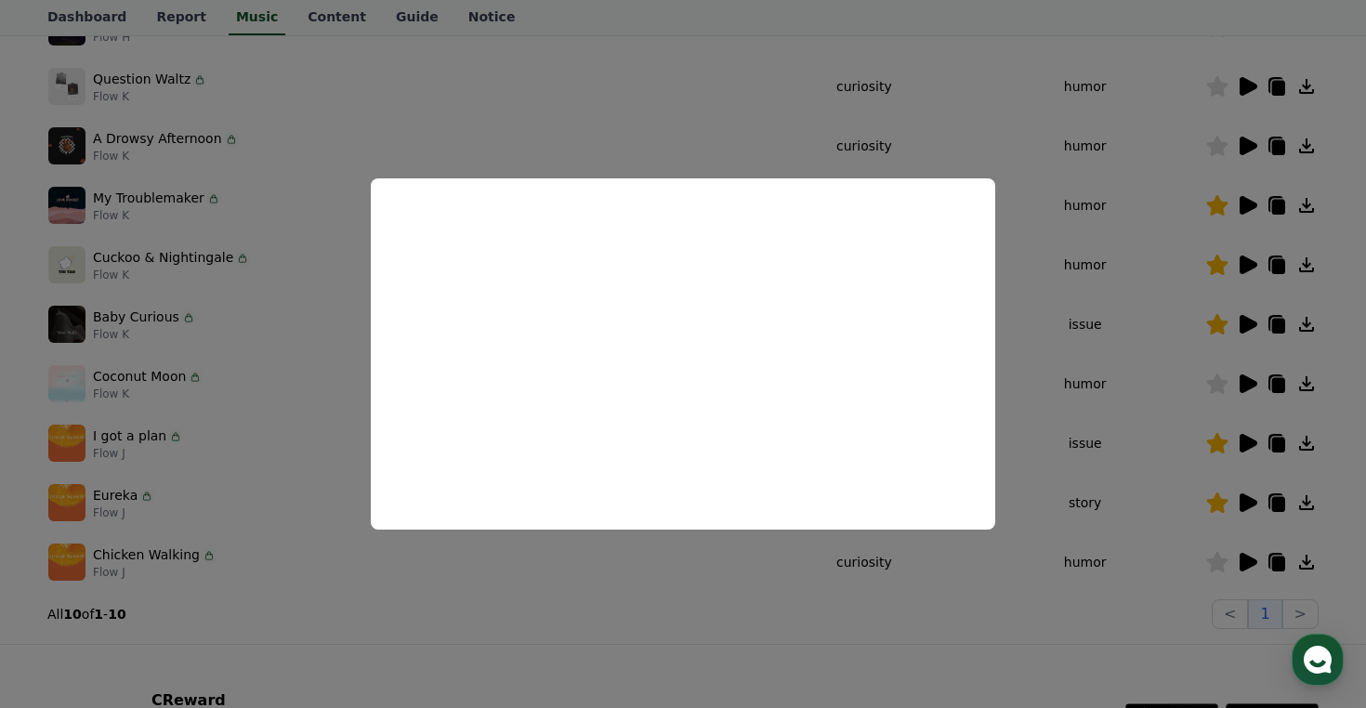
click at [943, 695] on button "close modal" at bounding box center [683, 354] width 1366 height 708
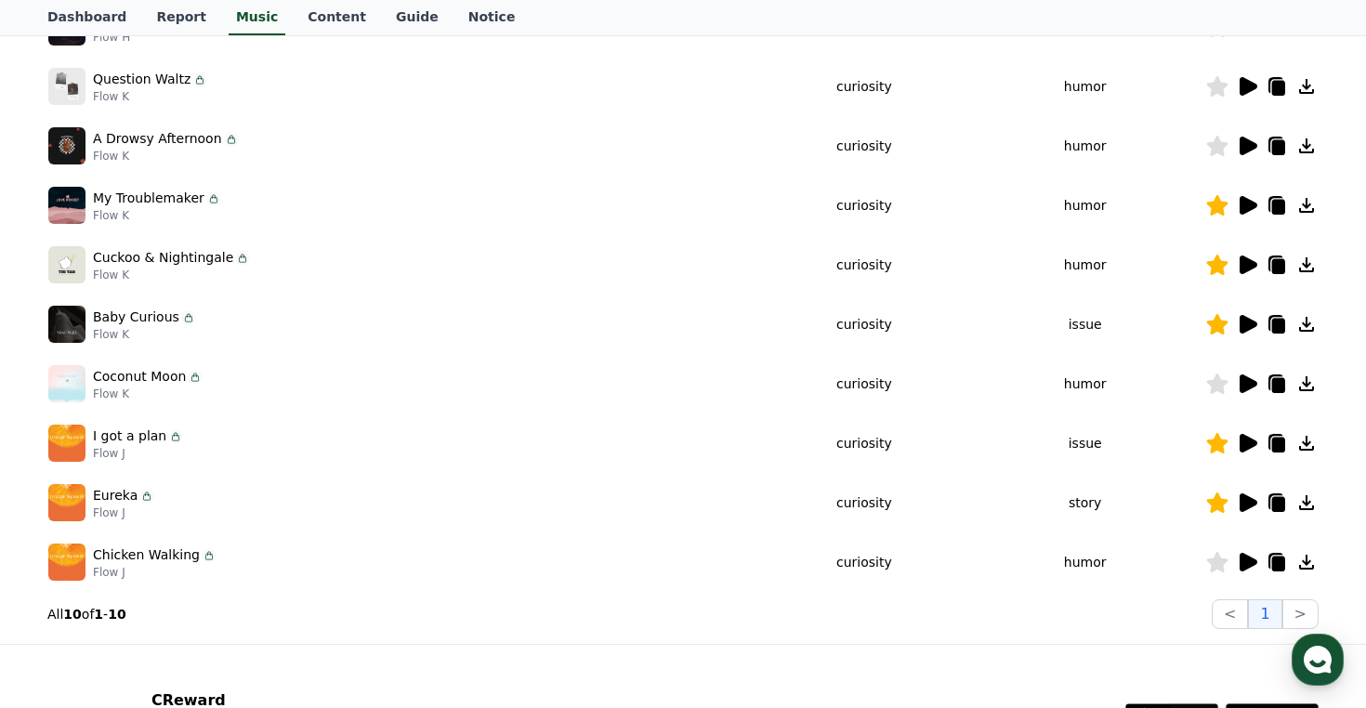
click at [1269, 501] on icon at bounding box center [1275, 501] width 15 height 17
drag, startPoint x: 1205, startPoint y: 46, endPoint x: 1113, endPoint y: 49, distance: 92.0
click at [1112, 50] on tr "Clue Flow H curiosity humor" at bounding box center [682, 26] width 1271 height 59
click at [1273, 508] on icon at bounding box center [1278, 504] width 13 height 15
